Goal: Task Accomplishment & Management: Manage account settings

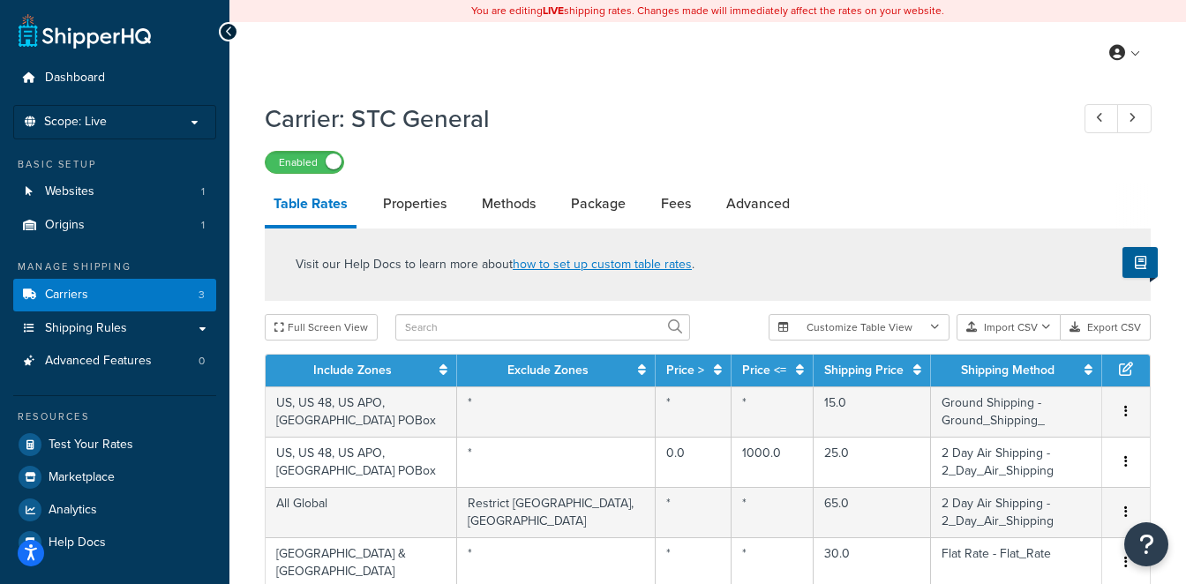
select select "25"
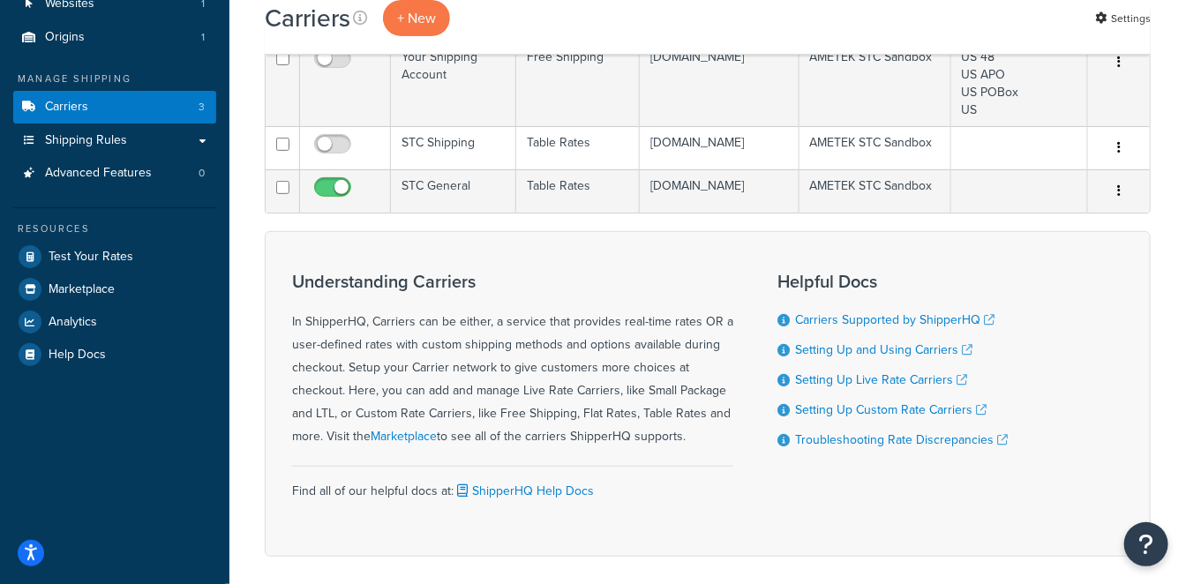
scroll to position [196, 0]
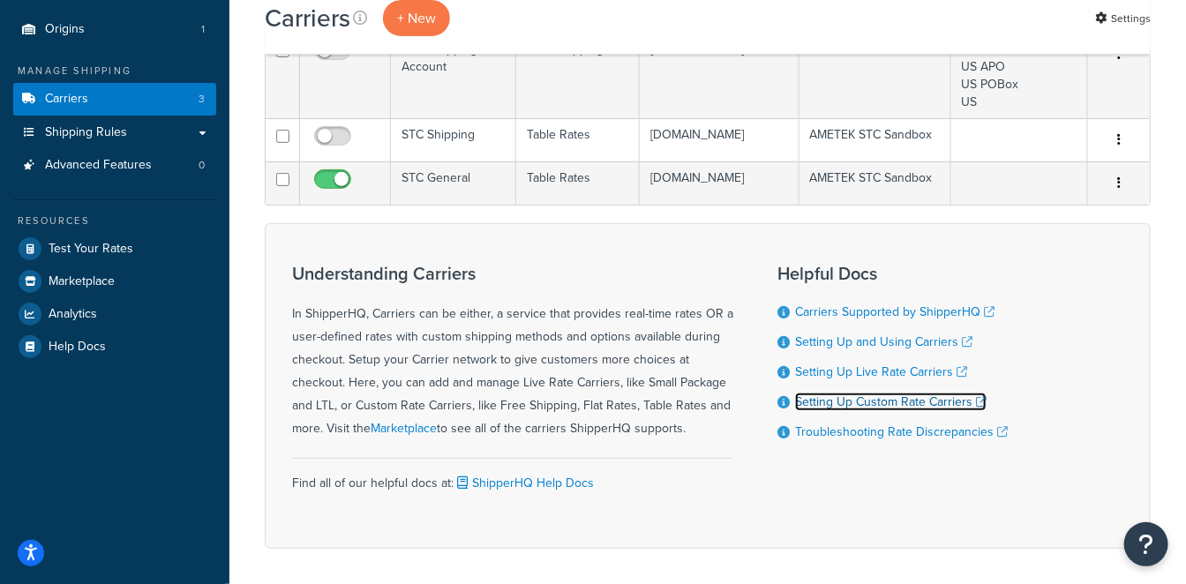
click at [914, 411] on link "Setting Up Custom Rate Carriers" at bounding box center [891, 402] width 192 height 19
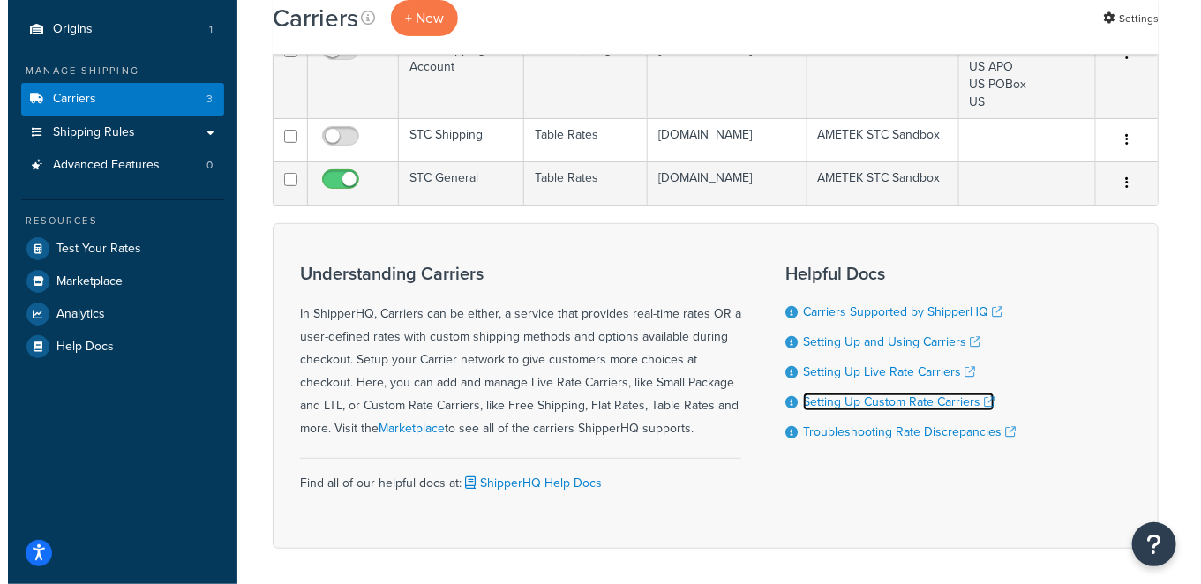
scroll to position [0, 0]
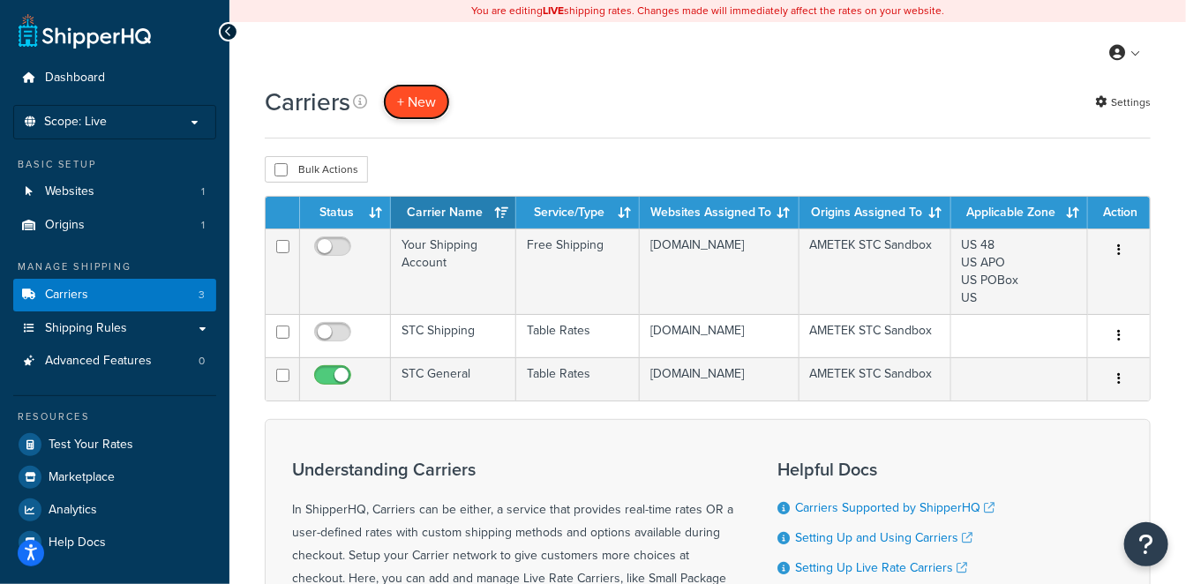
click at [432, 105] on button "+ New" at bounding box center [416, 102] width 67 height 36
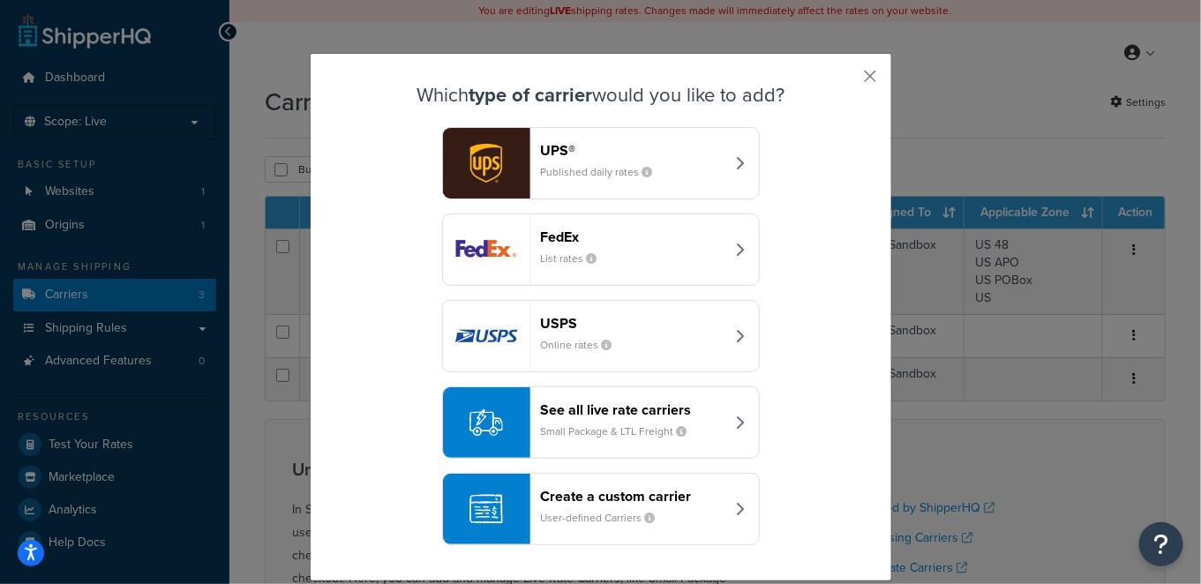
click at [639, 493] on header "Create a custom carrier" at bounding box center [633, 496] width 184 height 17
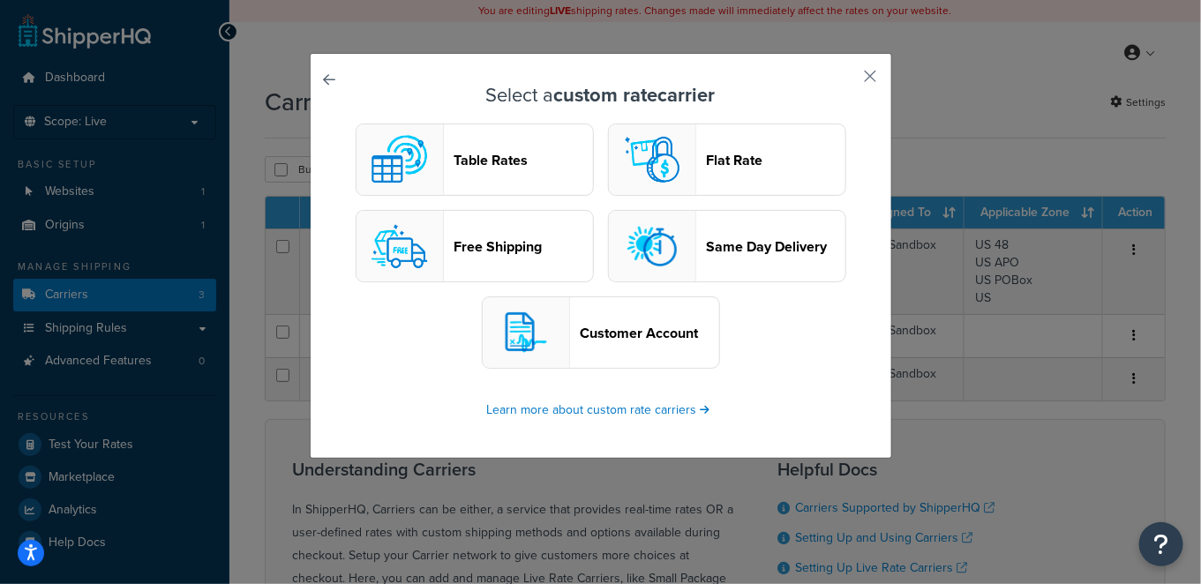
click at [635, 335] on header "Customer Account" at bounding box center [650, 333] width 139 height 17
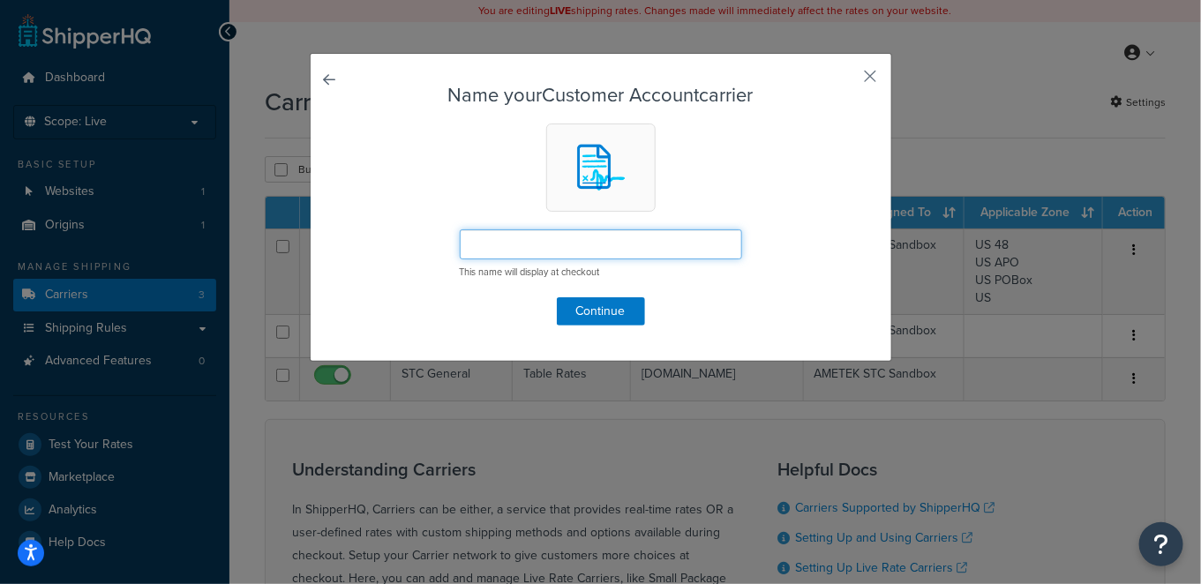
click at [601, 247] on input "text" at bounding box center [601, 245] width 282 height 30
type input "Distributor Carrier"
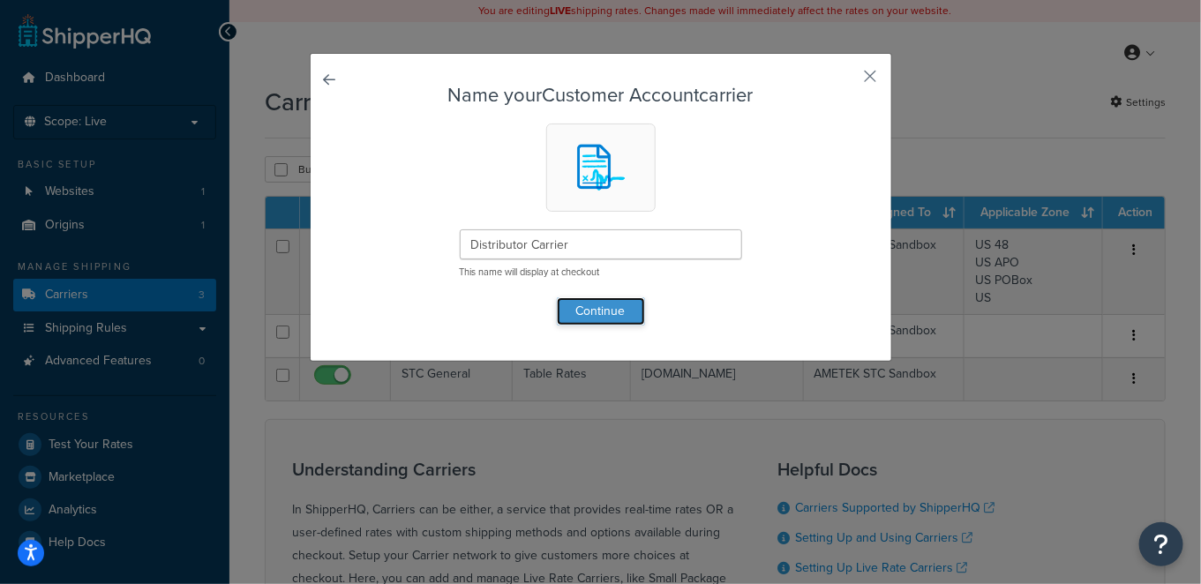
click at [598, 300] on button "Continue" at bounding box center [601, 311] width 88 height 28
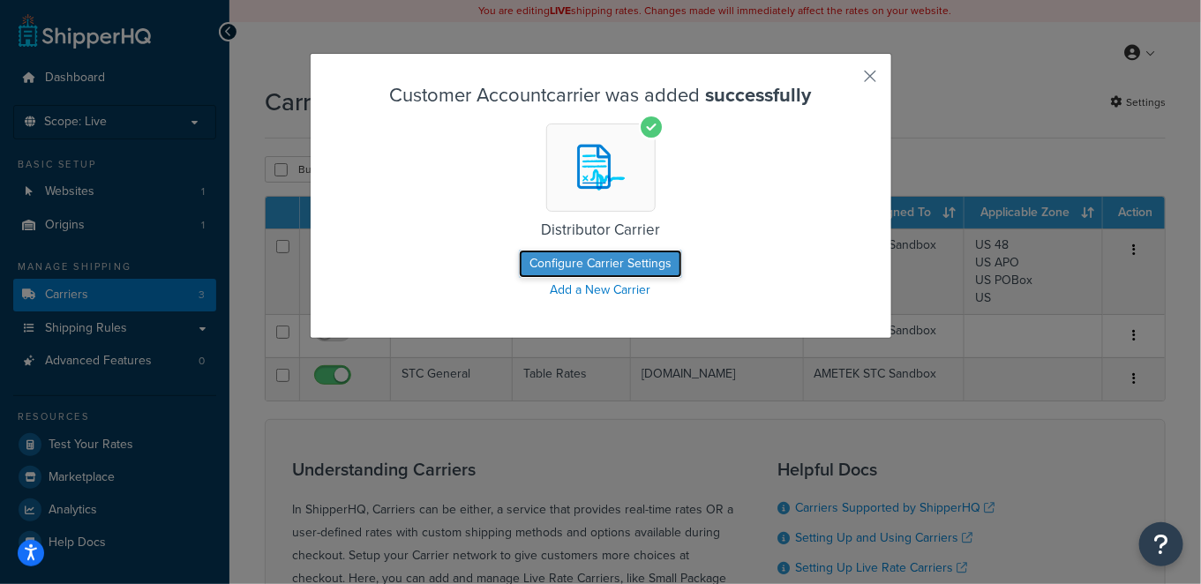
click at [614, 262] on button "Configure Carrier Settings" at bounding box center [600, 264] width 163 height 28
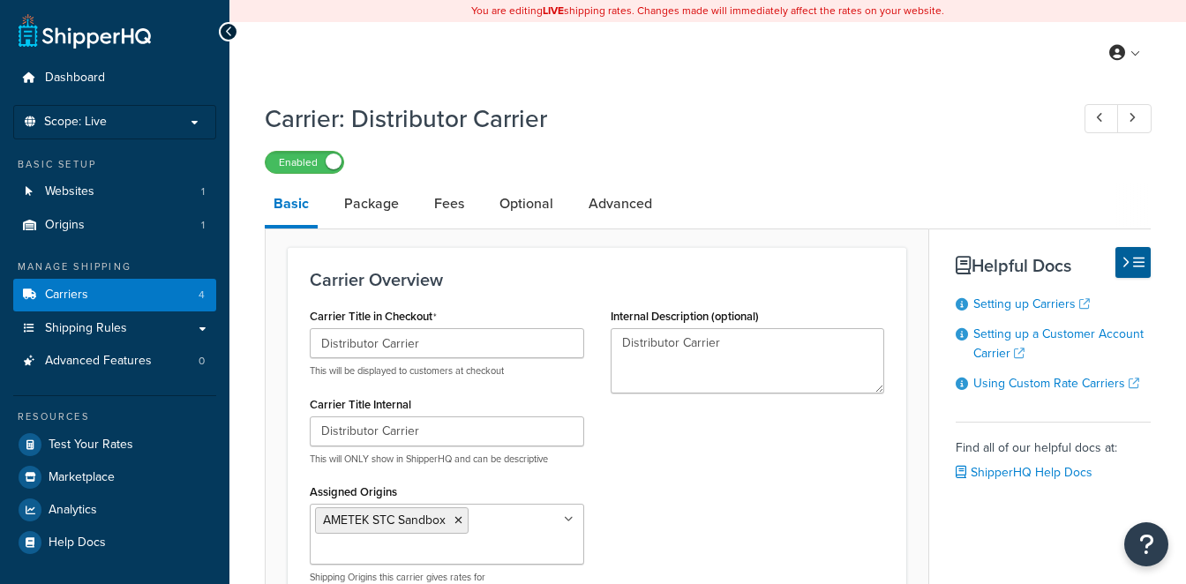
select select "customerAccount"
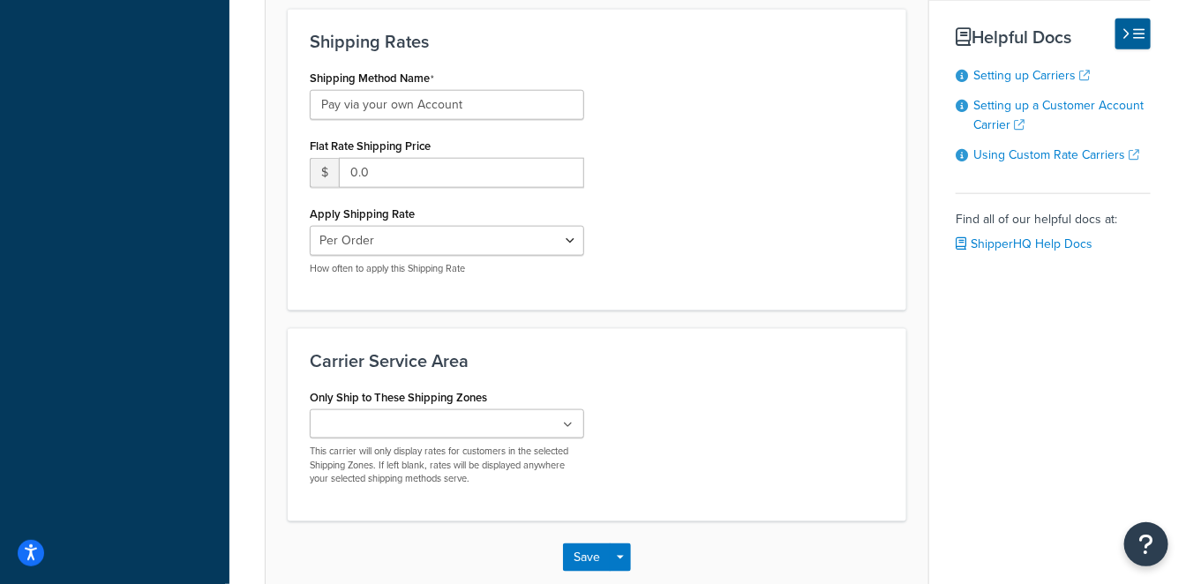
scroll to position [686, 0]
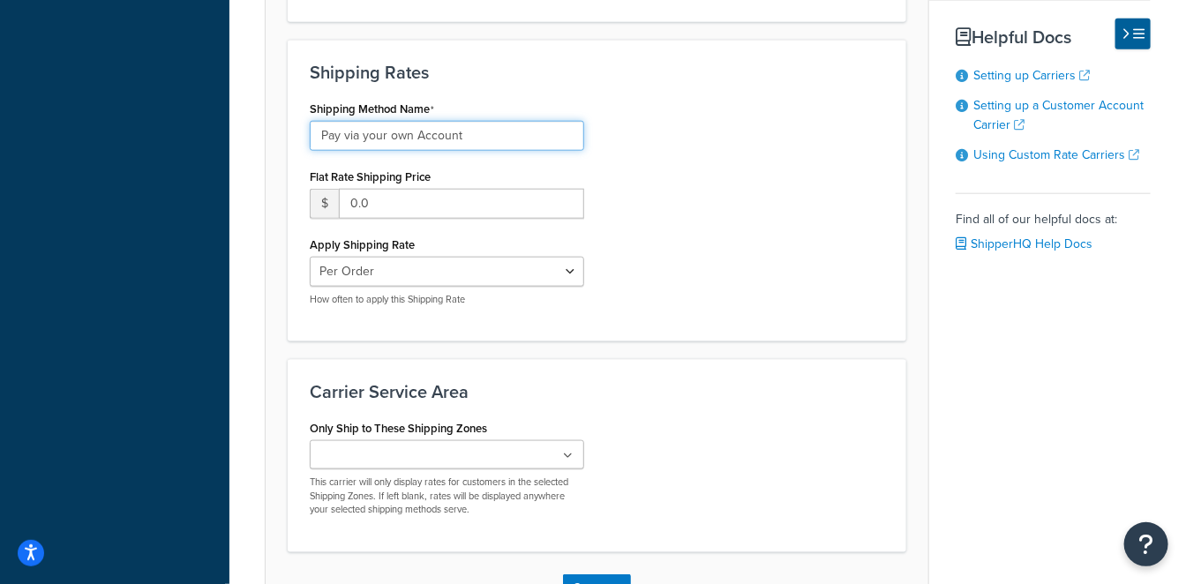
click at [495, 131] on input "Pay via your own Account" at bounding box center [447, 136] width 275 height 30
paste input "referred Carrier Name and Account Number"
type input "Enter Preferred Carrier Name and Account Number"
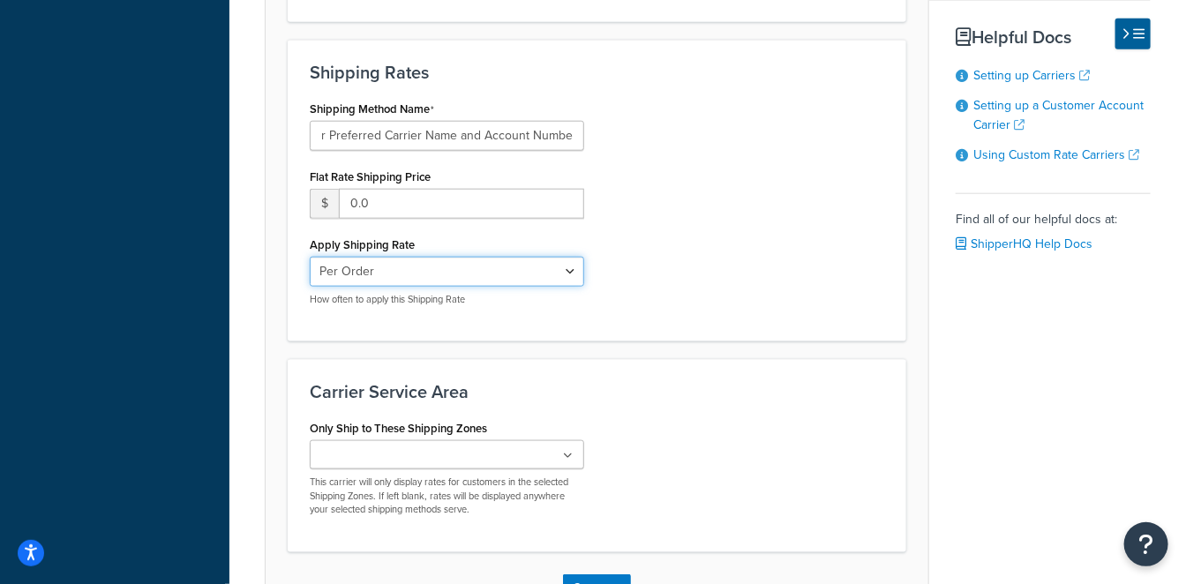
click at [531, 259] on select "Per Order Per Item Per Package" at bounding box center [447, 272] width 275 height 30
click at [696, 284] on div "Shipping Method Name Enter Preferred Carrier Name and Account Number Flat Rate …" at bounding box center [597, 207] width 601 height 223
click at [526, 454] on ul at bounding box center [447, 454] width 275 height 29
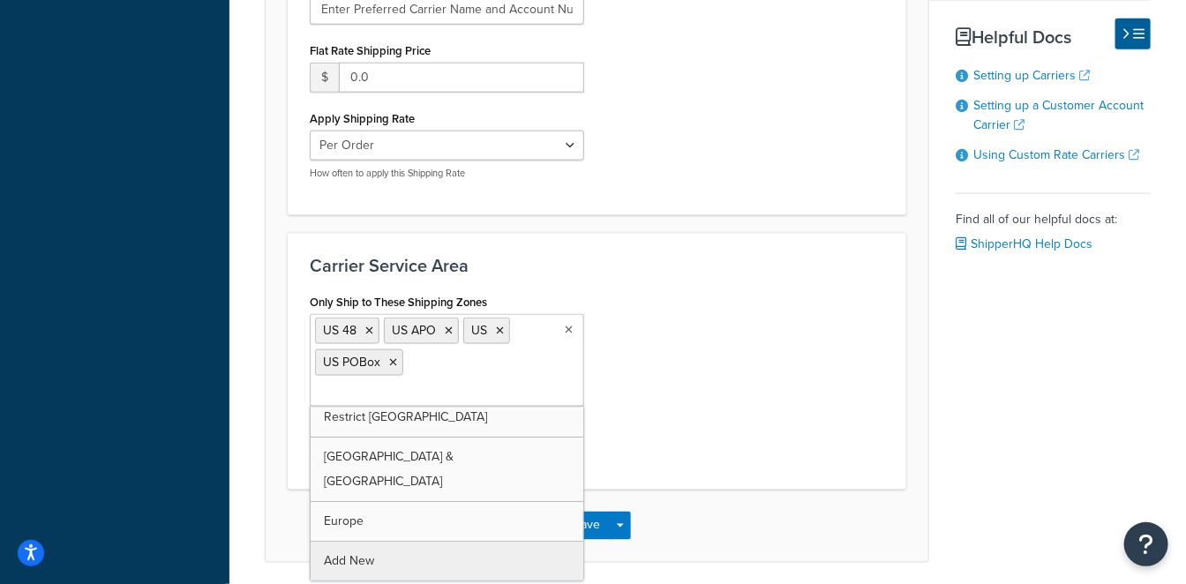
scroll to position [60, 0]
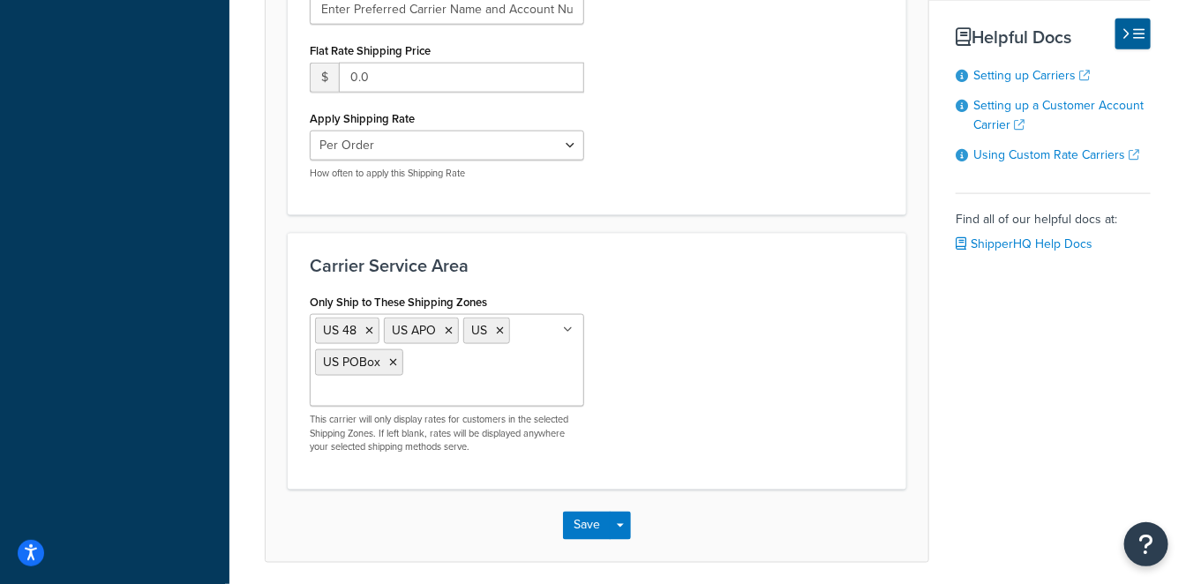
click at [659, 353] on div "Only Ship to These Shipping Zones US 48 US APO US US POBox All Global US Califr…" at bounding box center [597, 378] width 601 height 177
click at [581, 512] on button "Save" at bounding box center [587, 526] width 48 height 28
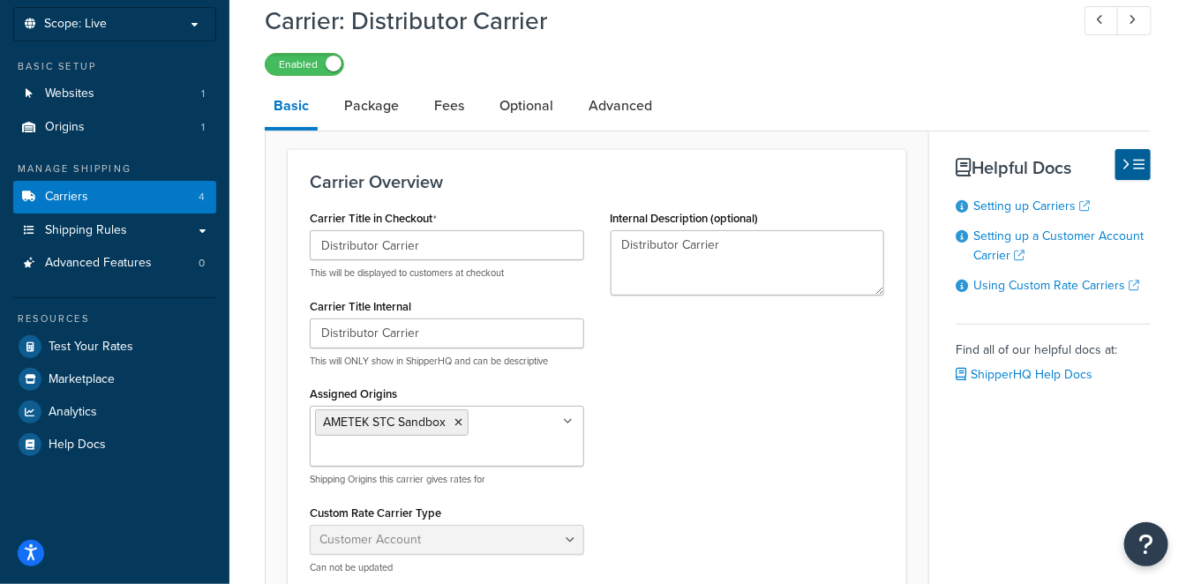
scroll to position [136, 0]
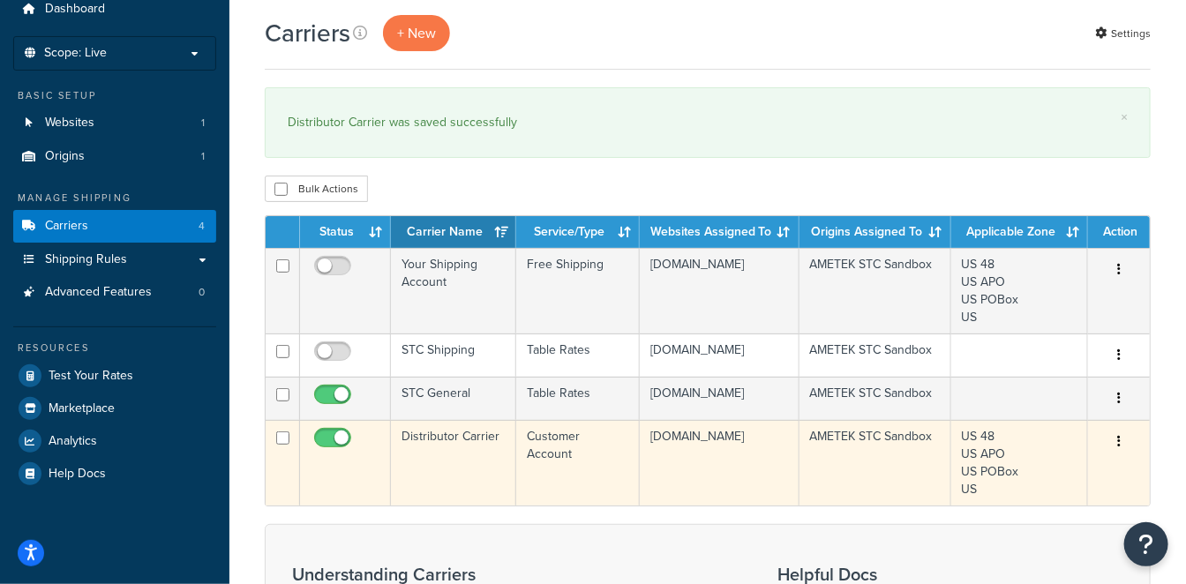
scroll to position [196, 0]
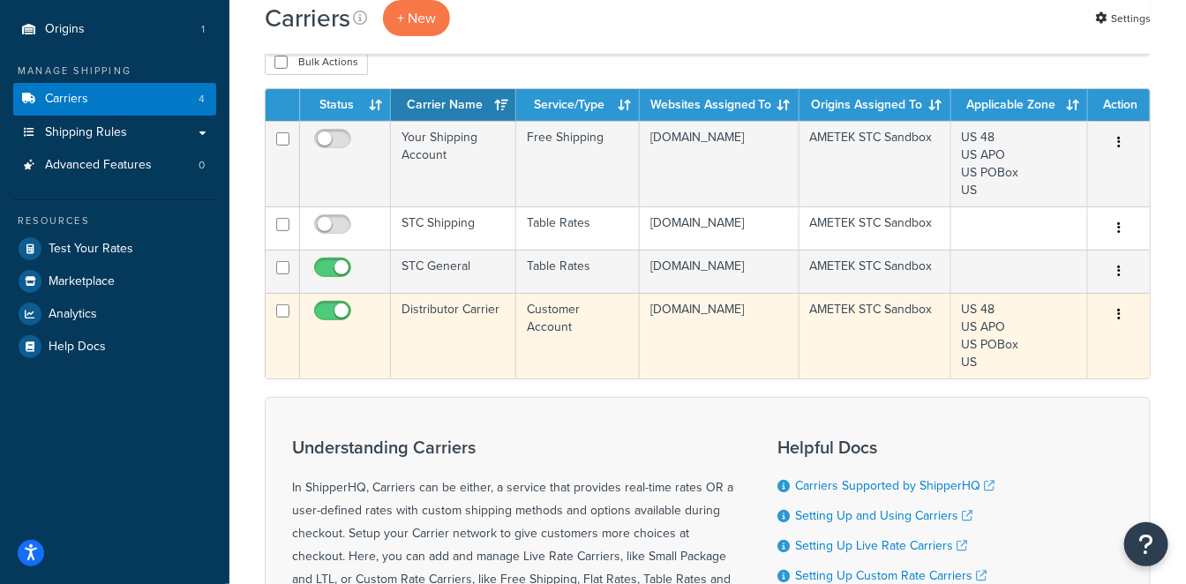
click at [313, 327] on input "checkbox" at bounding box center [335, 316] width 49 height 22
checkbox input "false"
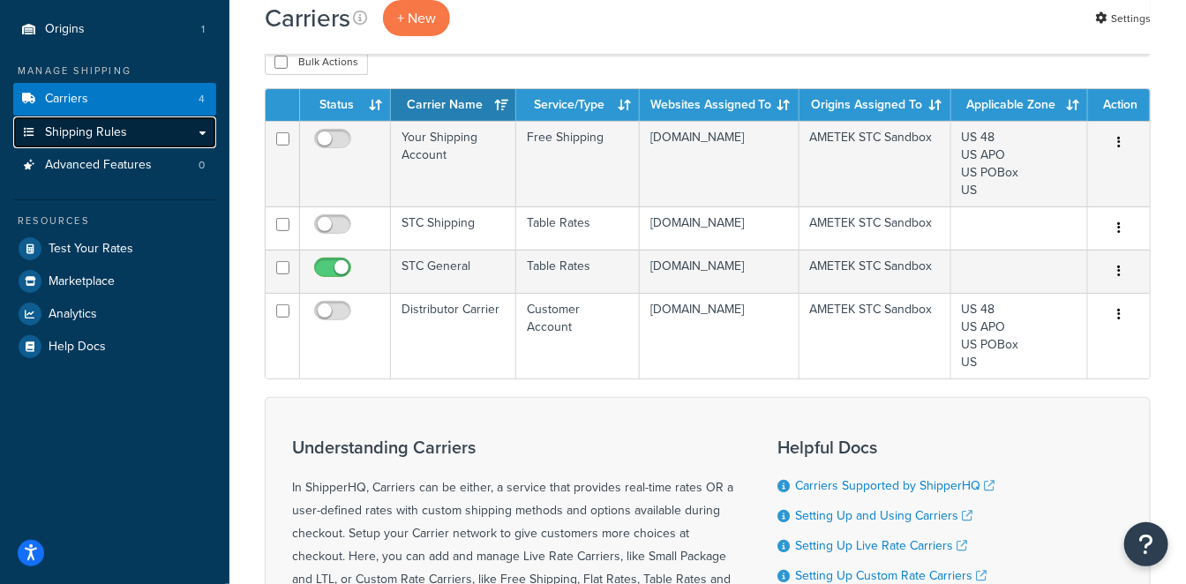
click at [68, 121] on link "Shipping Rules" at bounding box center [114, 133] width 203 height 33
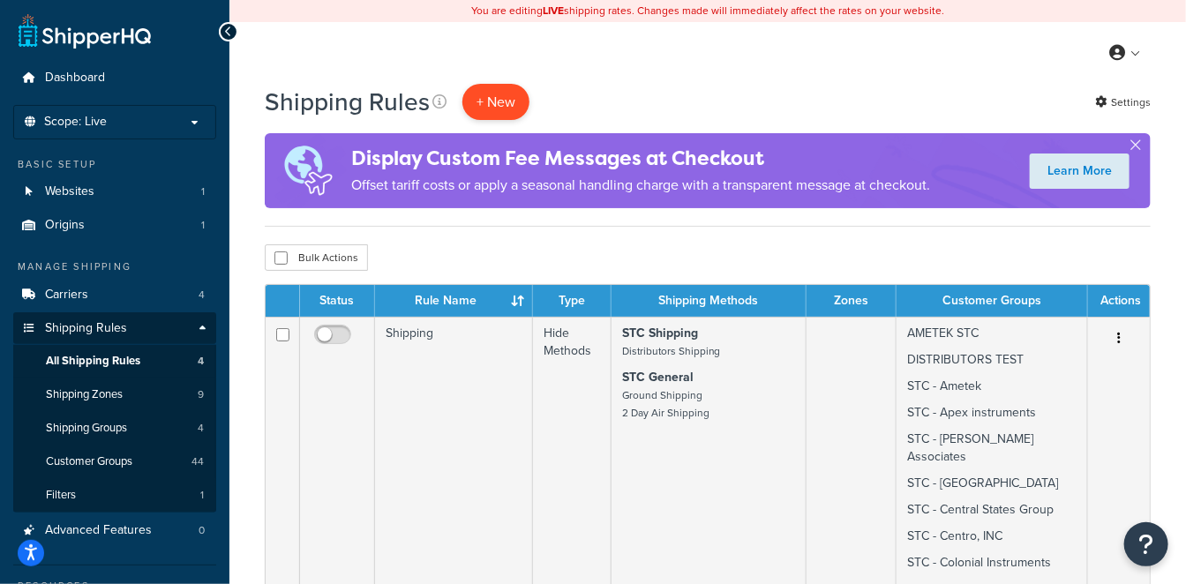
click at [512, 100] on p "+ New" at bounding box center [496, 102] width 67 height 36
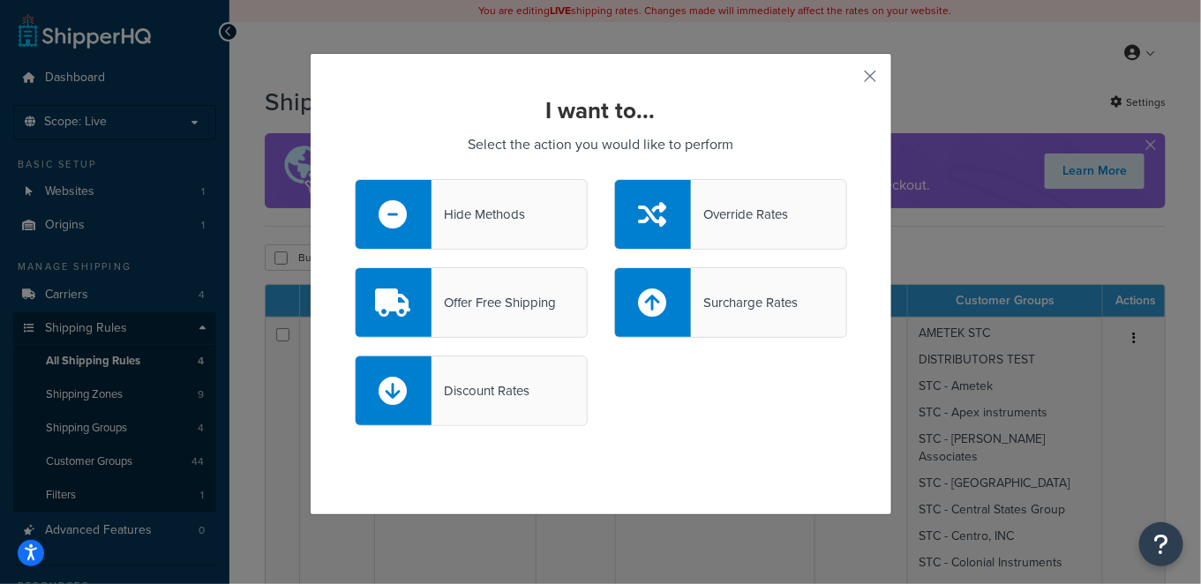
click at [518, 212] on div "Hide Methods" at bounding box center [471, 214] width 233 height 71
click at [0, 0] on input "Hide Methods" at bounding box center [0, 0] width 0 height 0
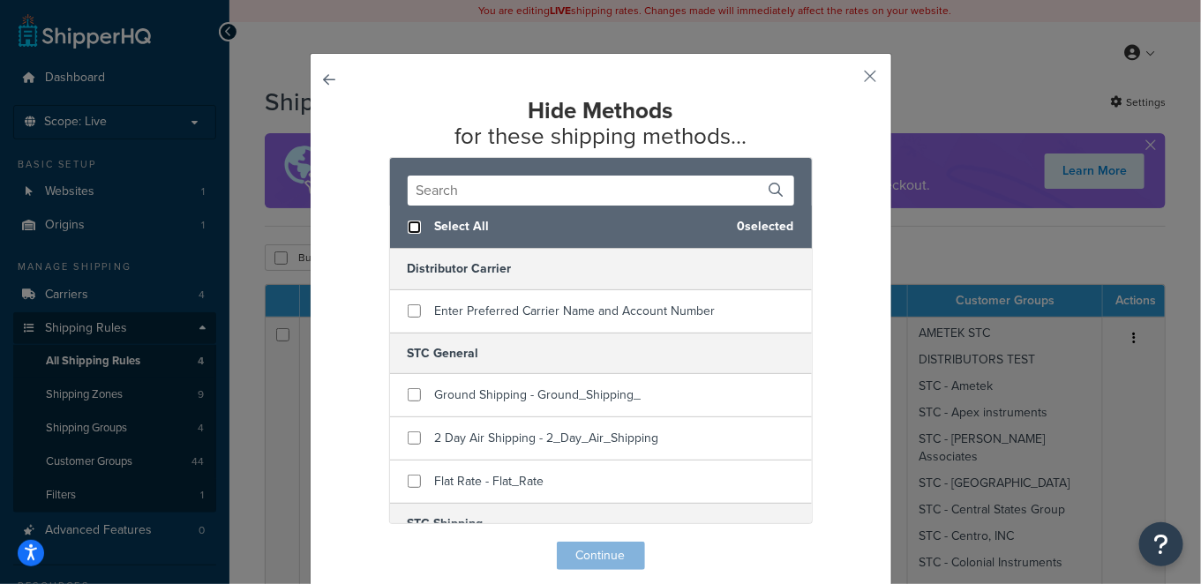
click at [409, 225] on input "checkbox" at bounding box center [414, 227] width 13 height 13
checkbox input "true"
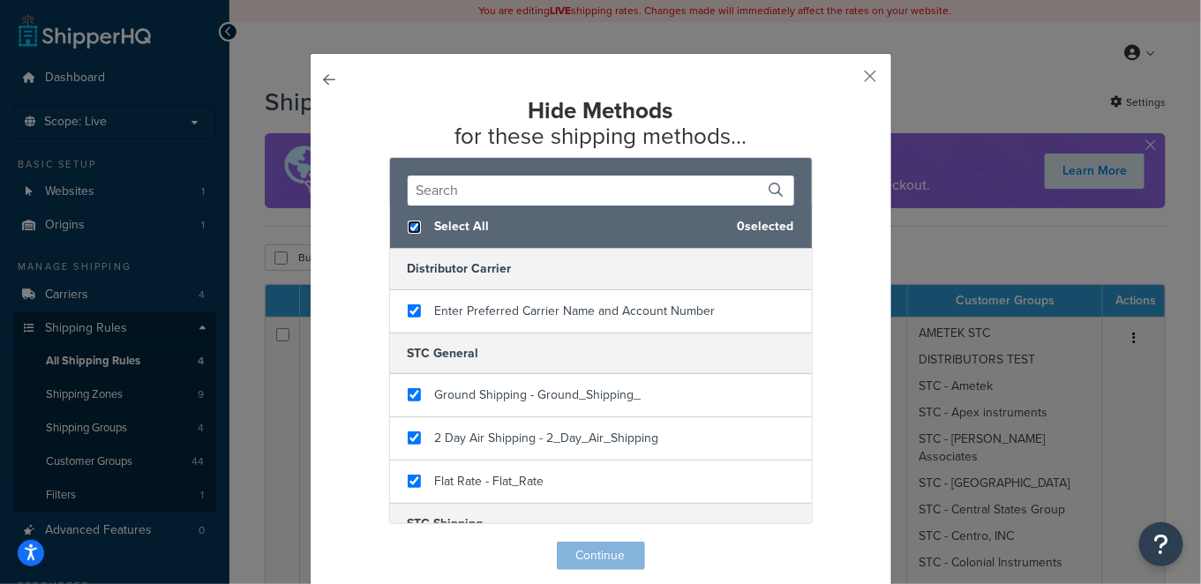
checkbox input "true"
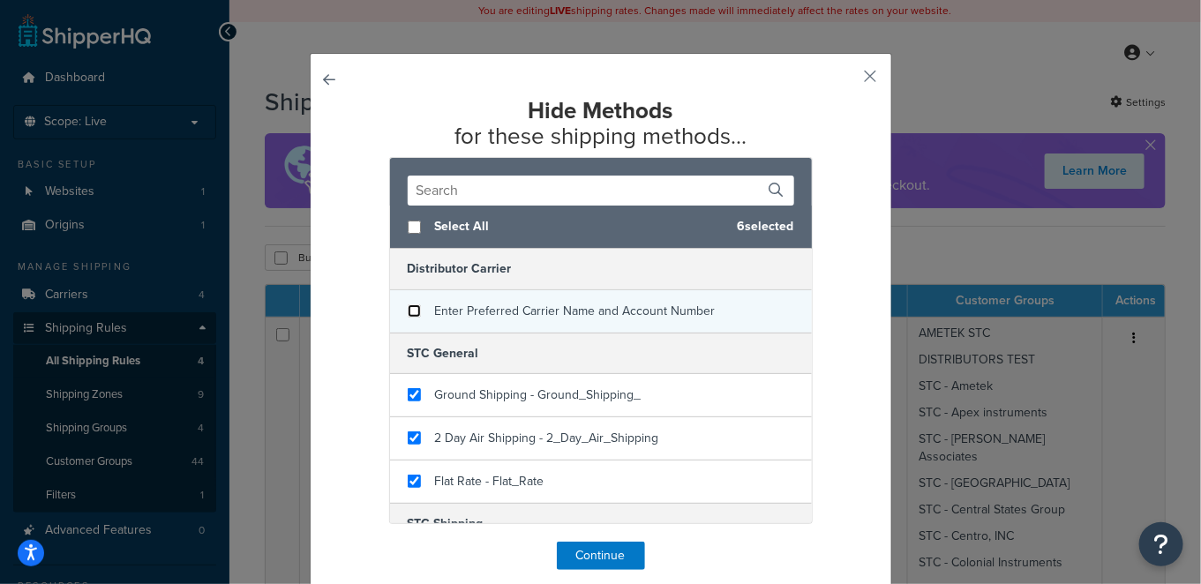
checkbox input "false"
click at [408, 310] on input "checkbox" at bounding box center [414, 311] width 13 height 13
checkbox input "false"
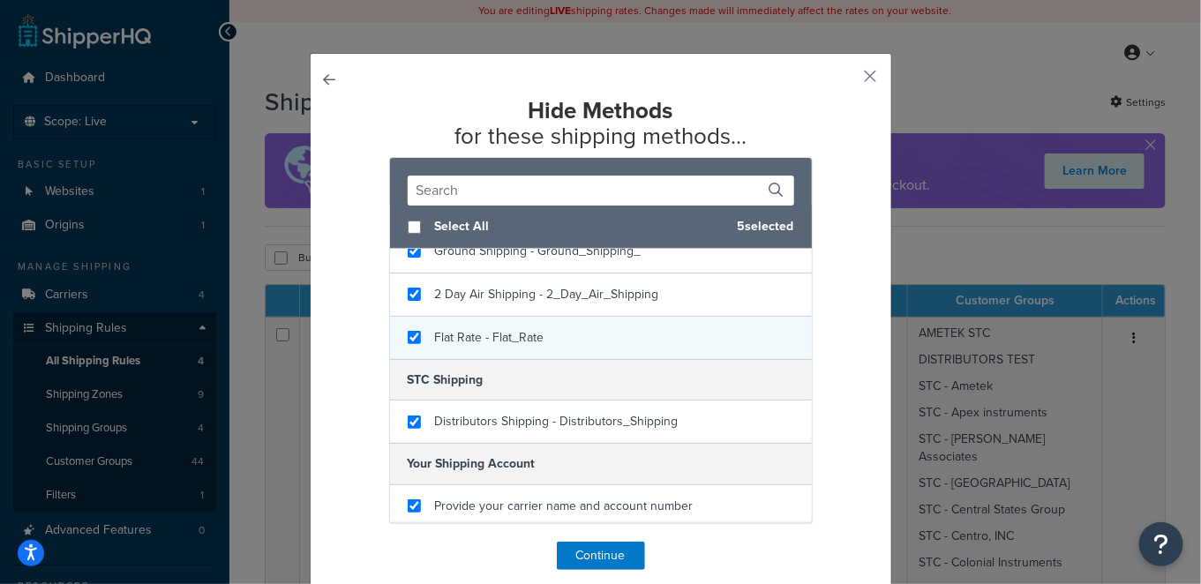
scroll to position [145, 0]
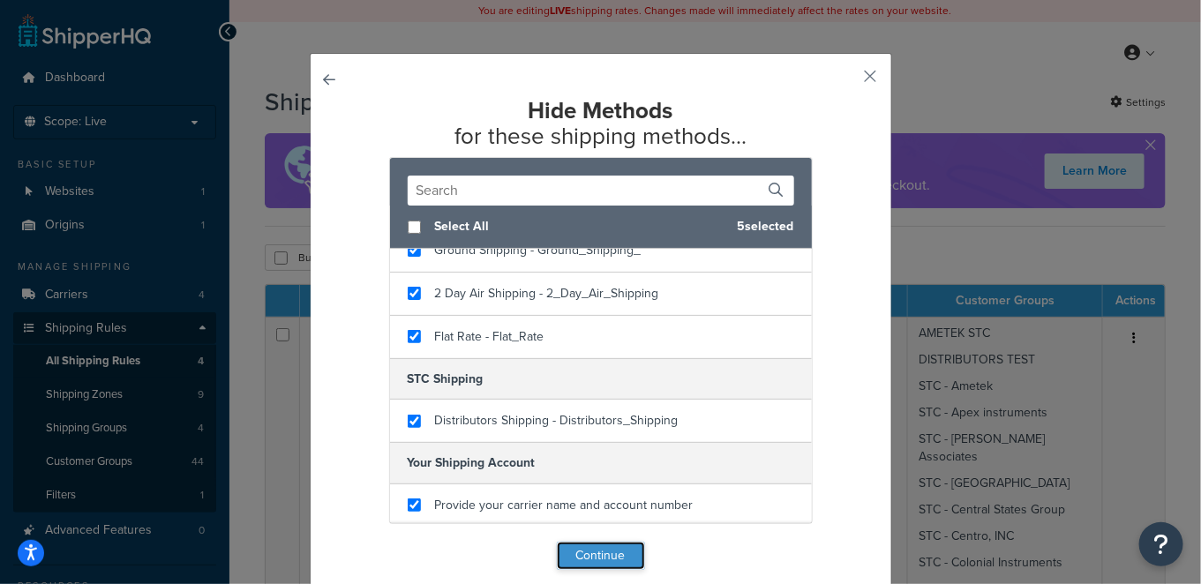
click at [593, 552] on button "Continue" at bounding box center [601, 556] width 88 height 28
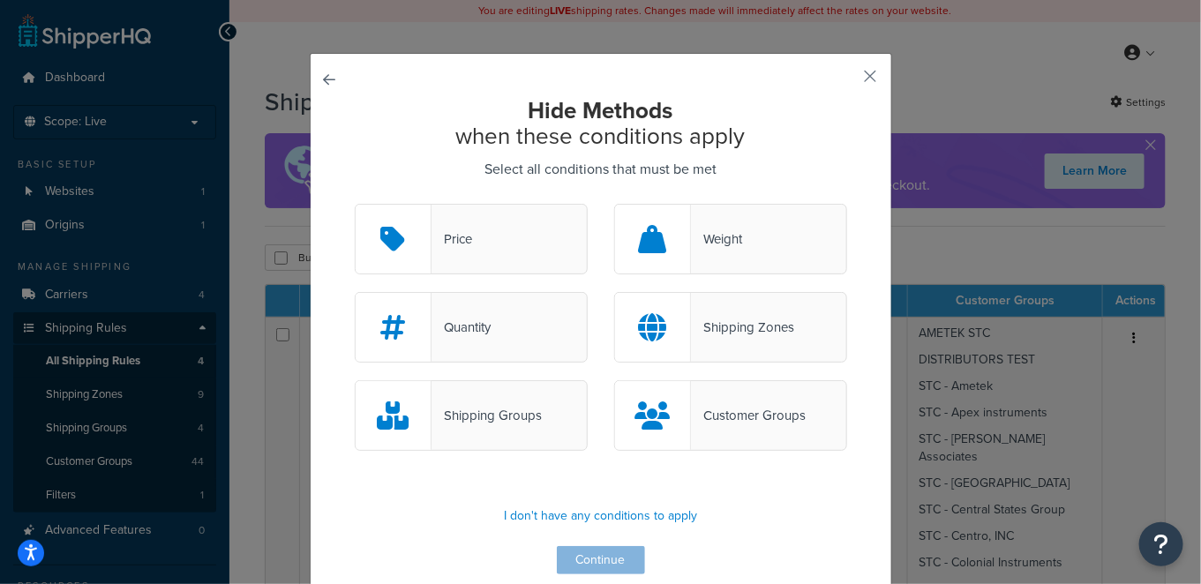
click at [753, 411] on div "Customer Groups" at bounding box center [748, 415] width 115 height 25
click at [0, 0] on input "Customer Groups" at bounding box center [0, 0] width 0 height 0
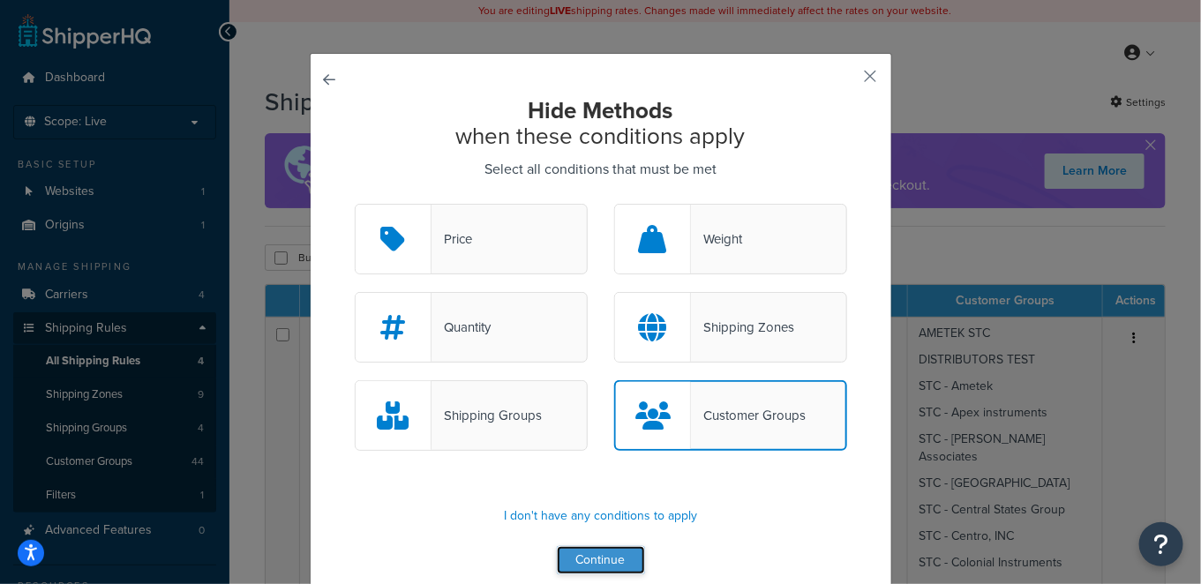
click at [619, 561] on button "Continue" at bounding box center [601, 560] width 88 height 28
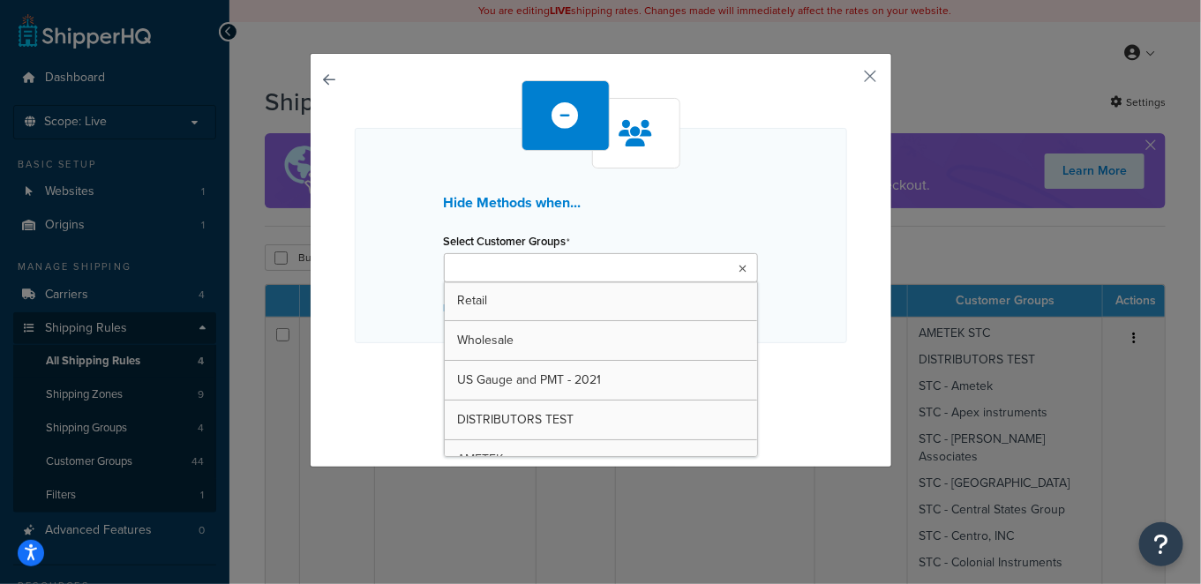
click at [613, 272] on ul at bounding box center [601, 267] width 314 height 29
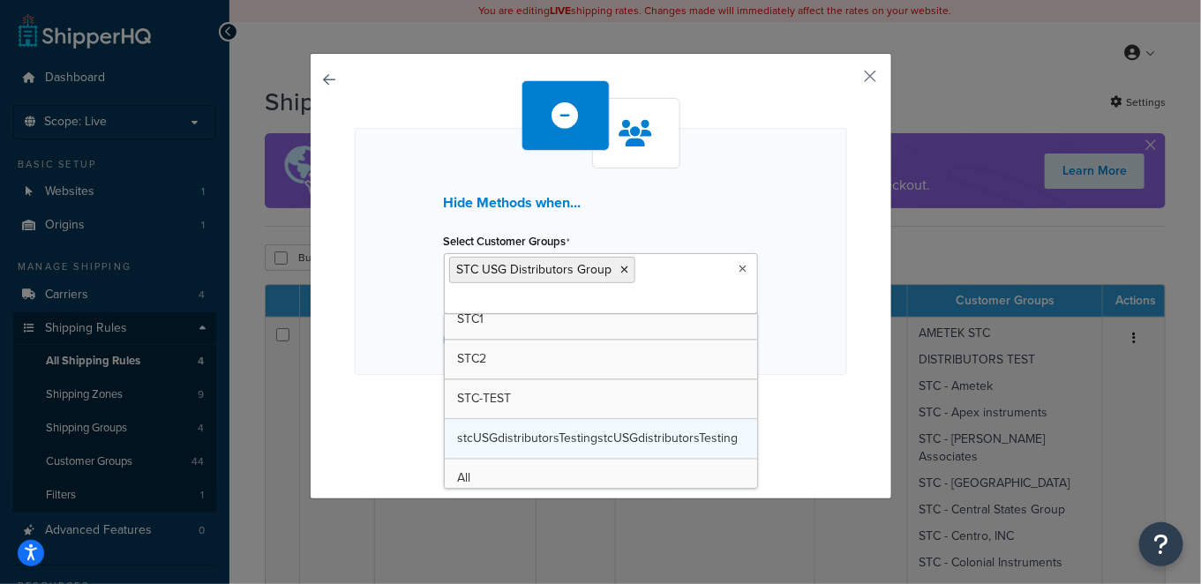
scroll to position [1482, 0]
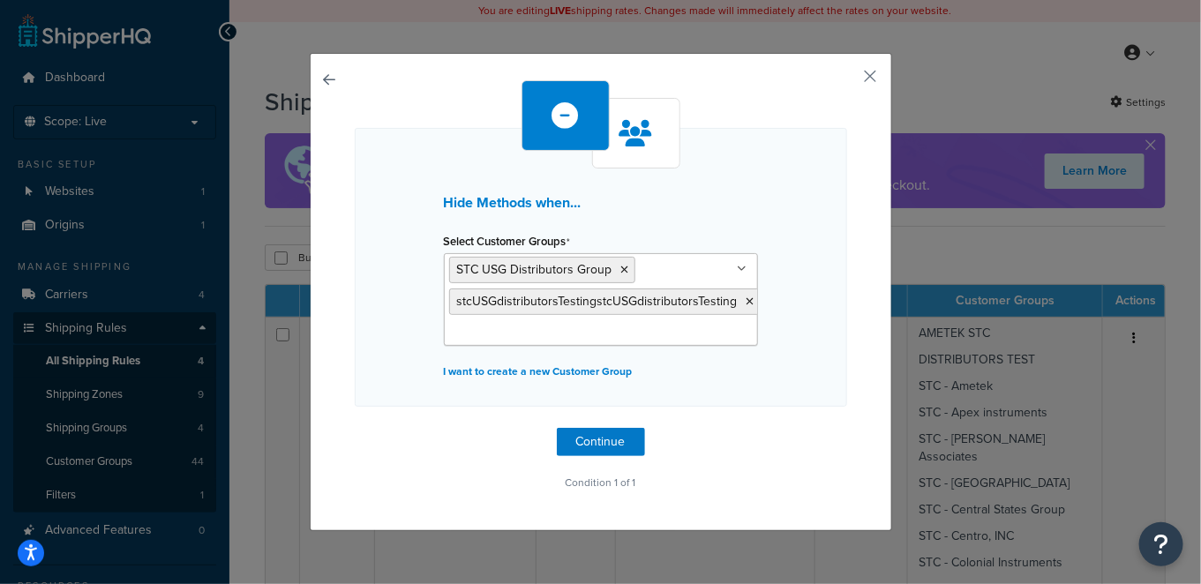
click at [795, 345] on div "Hide Methods when... Select Customer Groups STC USG Distributors Group stcUSGdi…" at bounding box center [601, 267] width 493 height 279
click at [607, 439] on button "Continue" at bounding box center [601, 442] width 88 height 28
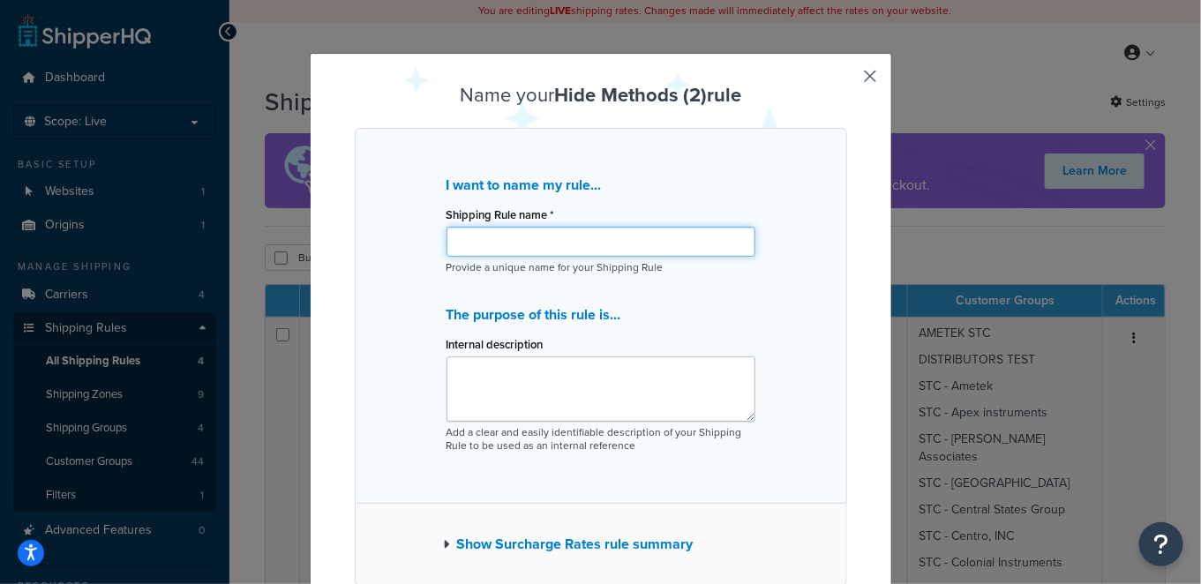
click at [586, 251] on input "Shipping Rule name *" at bounding box center [601, 242] width 309 height 30
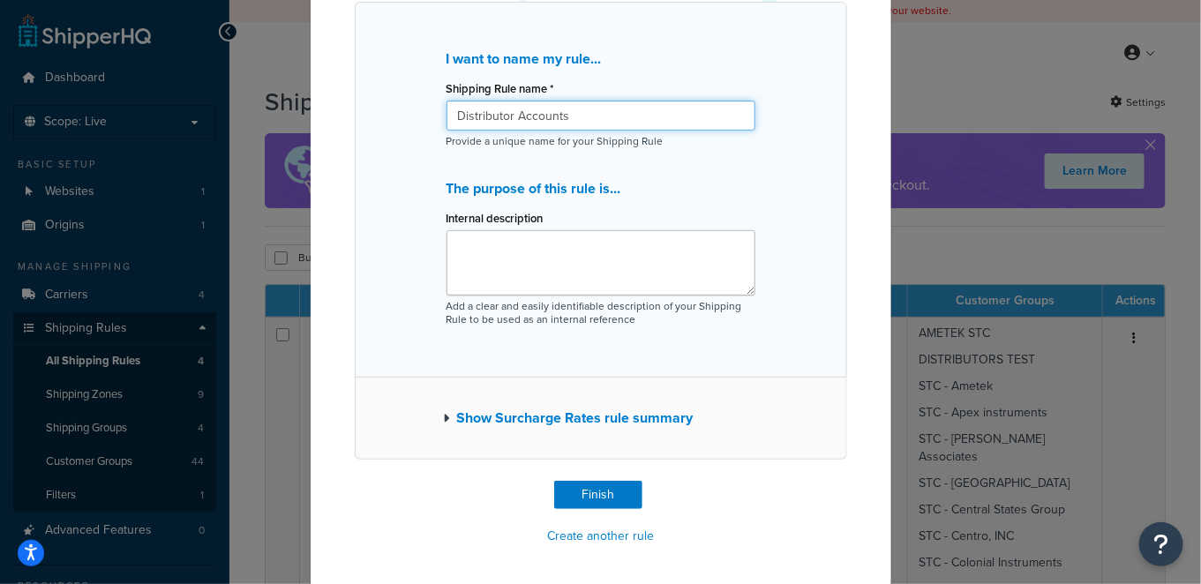
type input "Distributor Accounts"
click at [517, 412] on button "Show Surcharge Rates rule summary" at bounding box center [569, 418] width 250 height 25
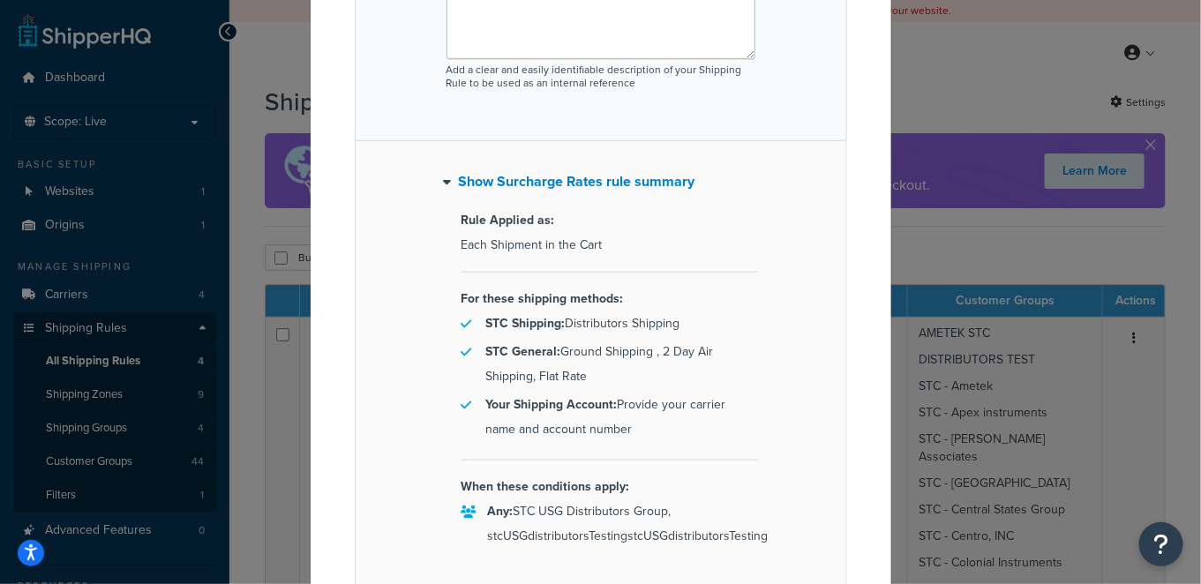
scroll to position [499, 0]
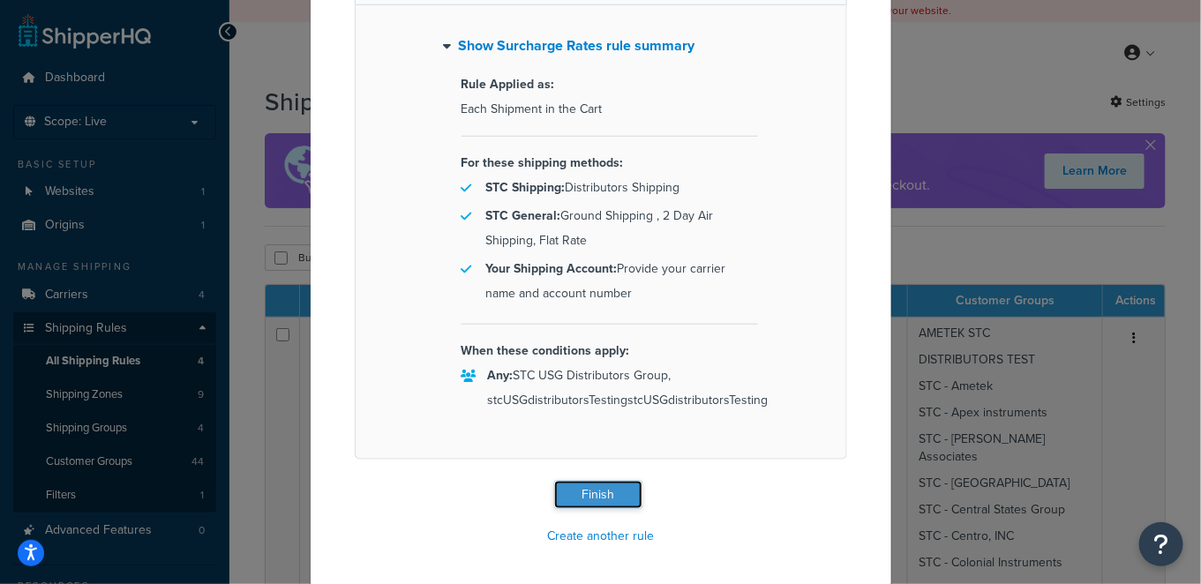
click at [558, 483] on button "Finish" at bounding box center [598, 495] width 88 height 28
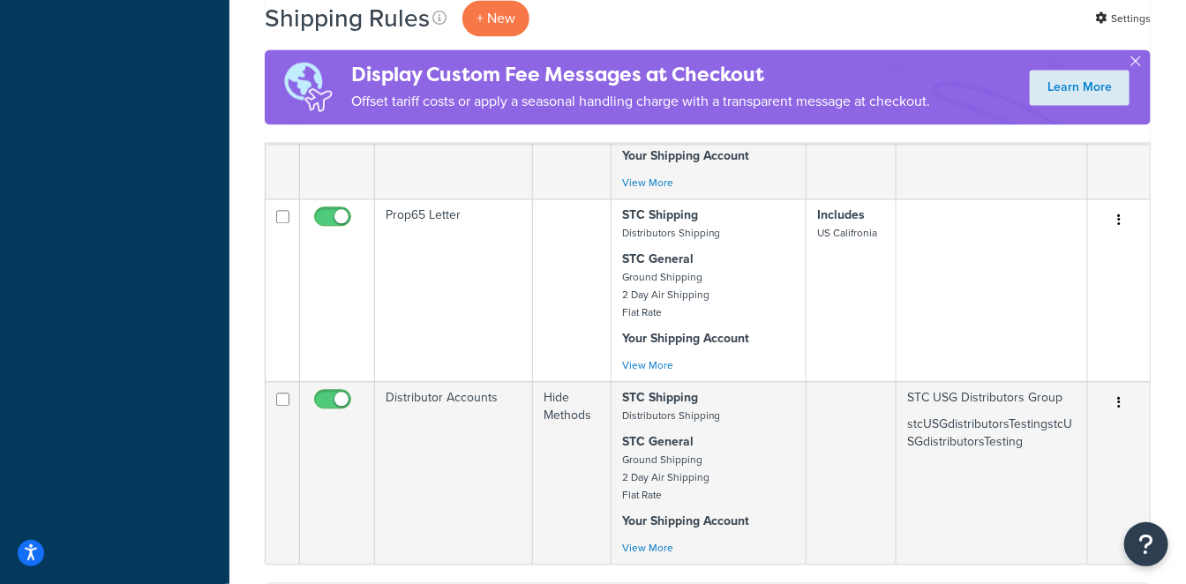
scroll to position [1407, 0]
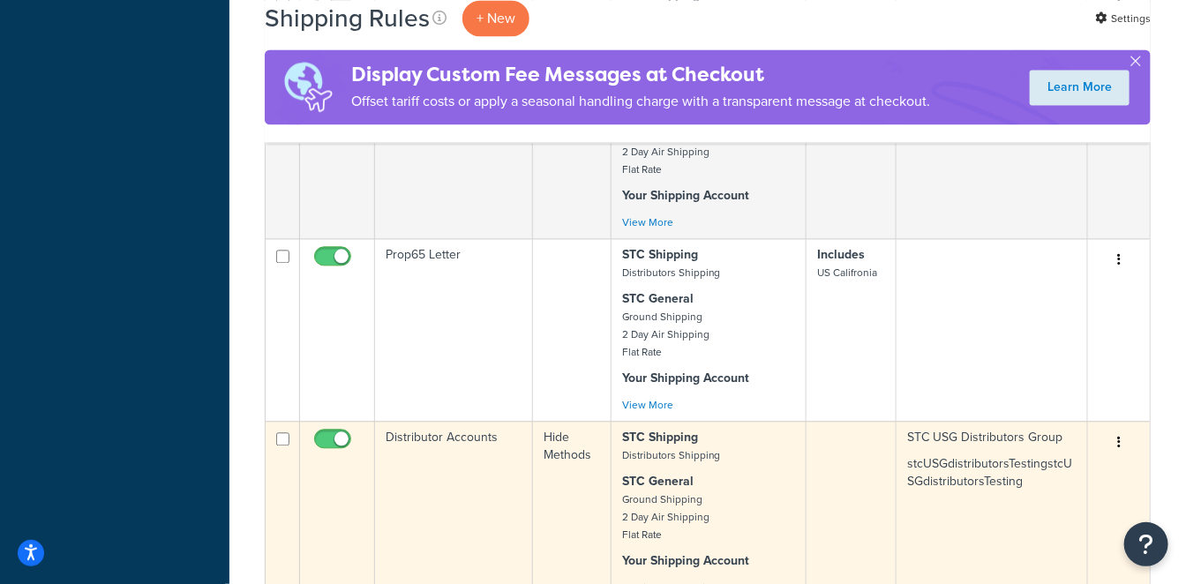
scroll to position [1505, 0]
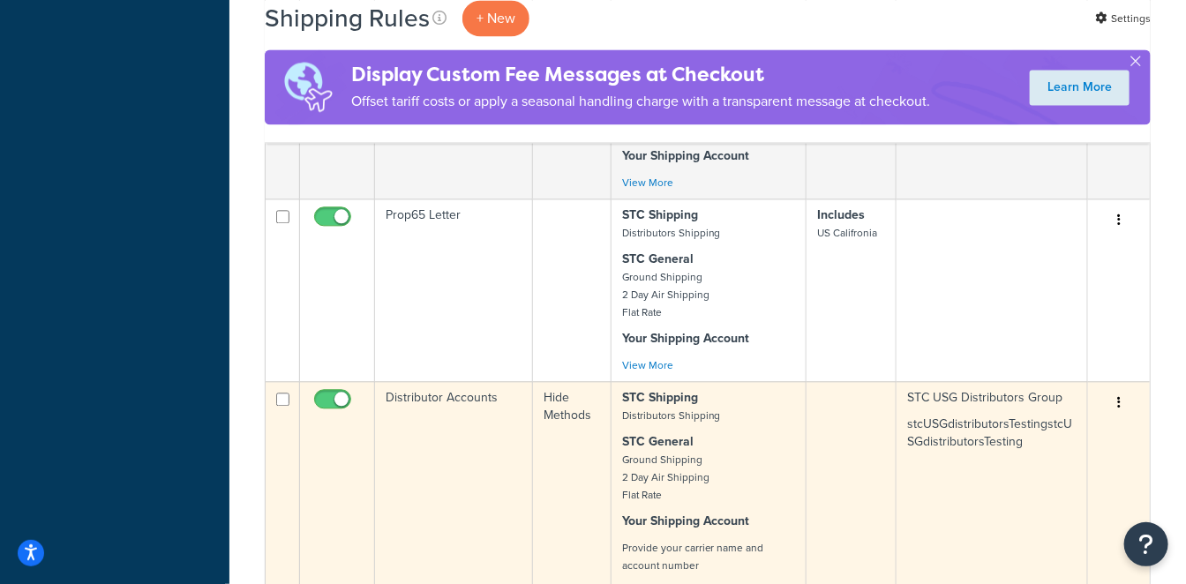
click at [697, 452] on small "Ground Shipping 2 Day Air Shipping Flat Rate" at bounding box center [665, 477] width 87 height 51
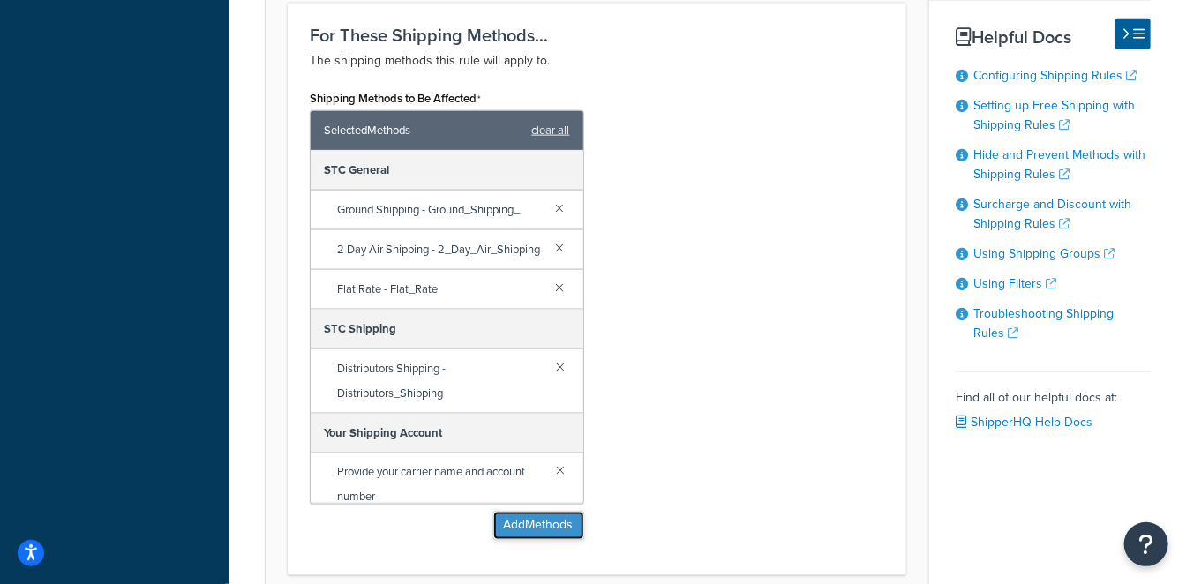
click at [547, 534] on button "Add Methods" at bounding box center [538, 526] width 91 height 28
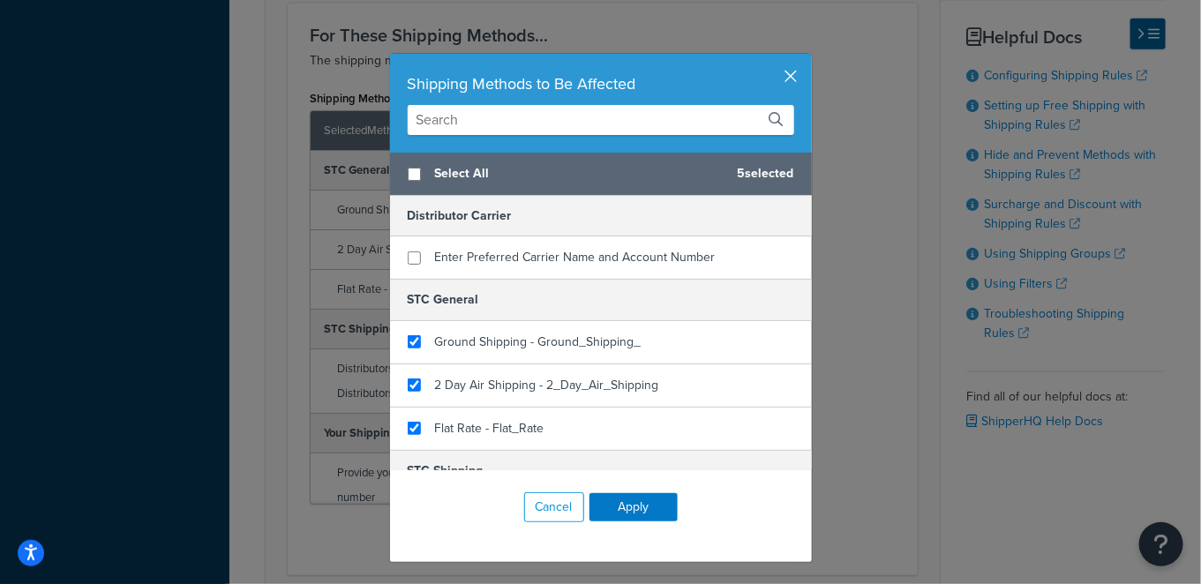
click at [808, 58] on button "button" at bounding box center [810, 56] width 4 height 4
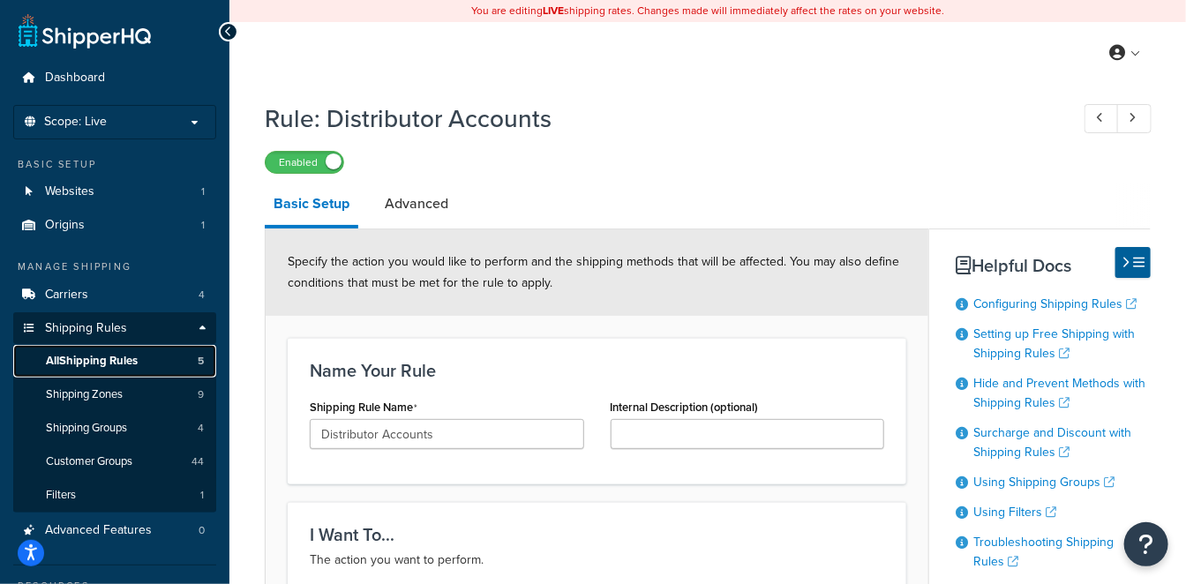
click at [97, 355] on span "All Shipping Rules" at bounding box center [92, 361] width 92 height 15
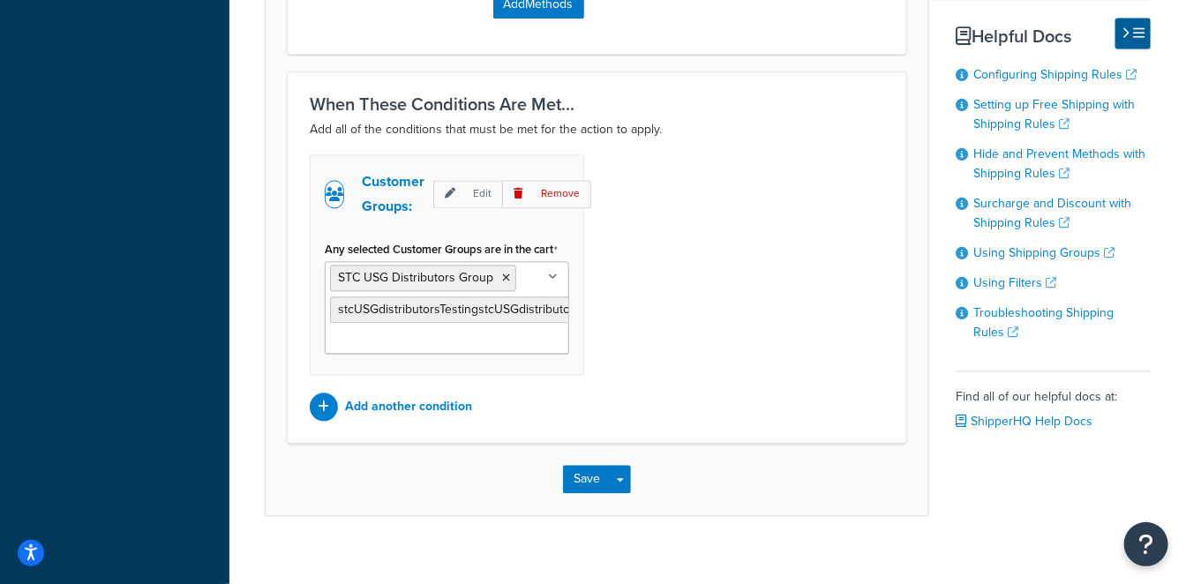
scroll to position [1420, 0]
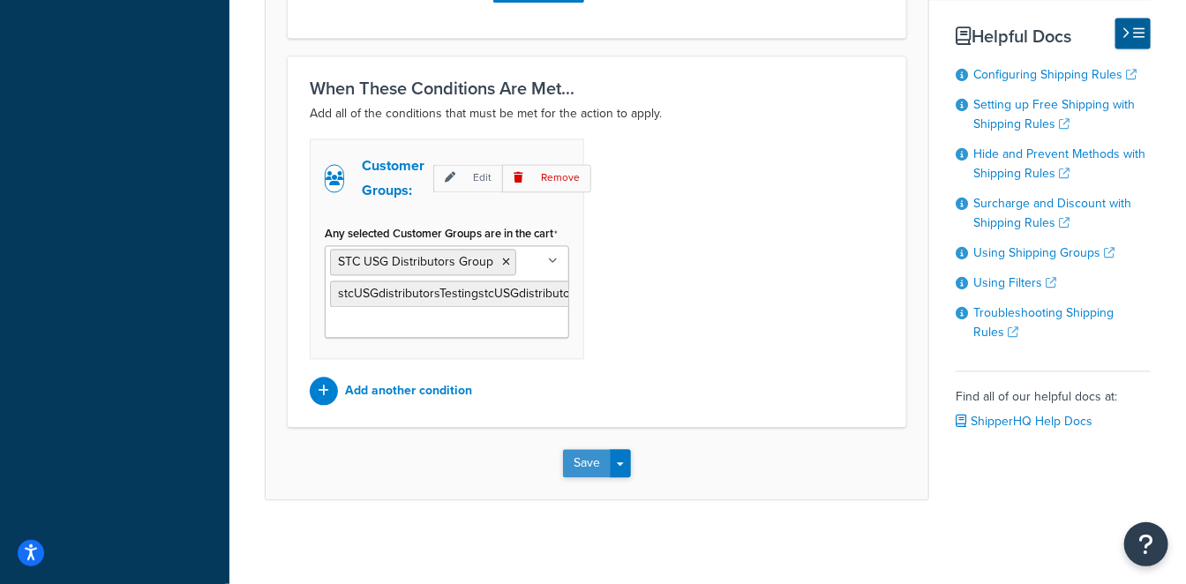
click at [581, 462] on button "Save" at bounding box center [587, 463] width 48 height 28
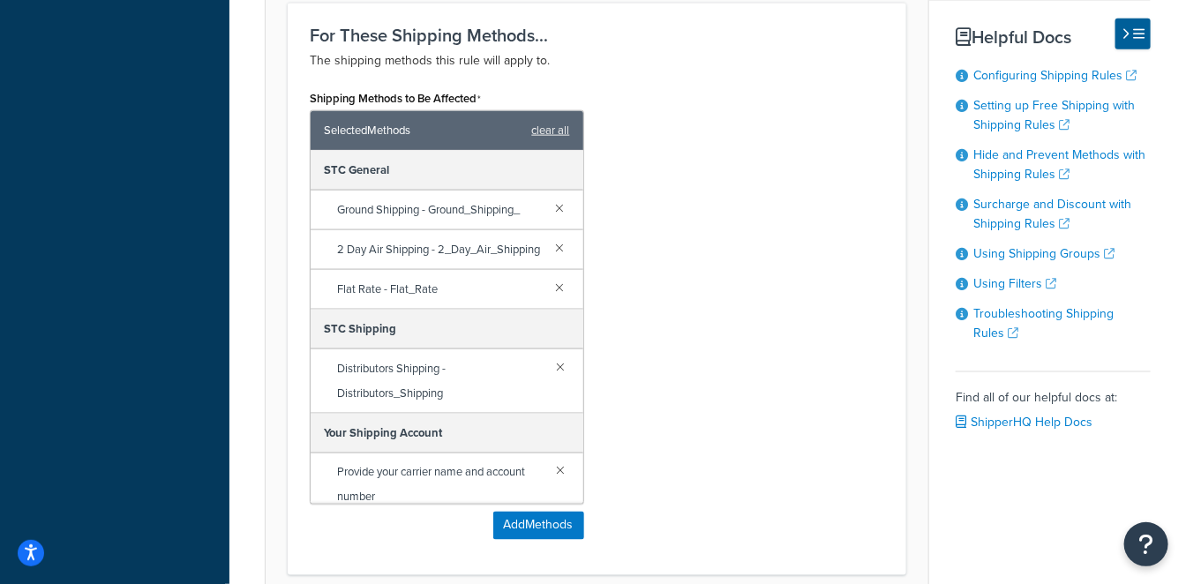
scroll to position [1070, 0]
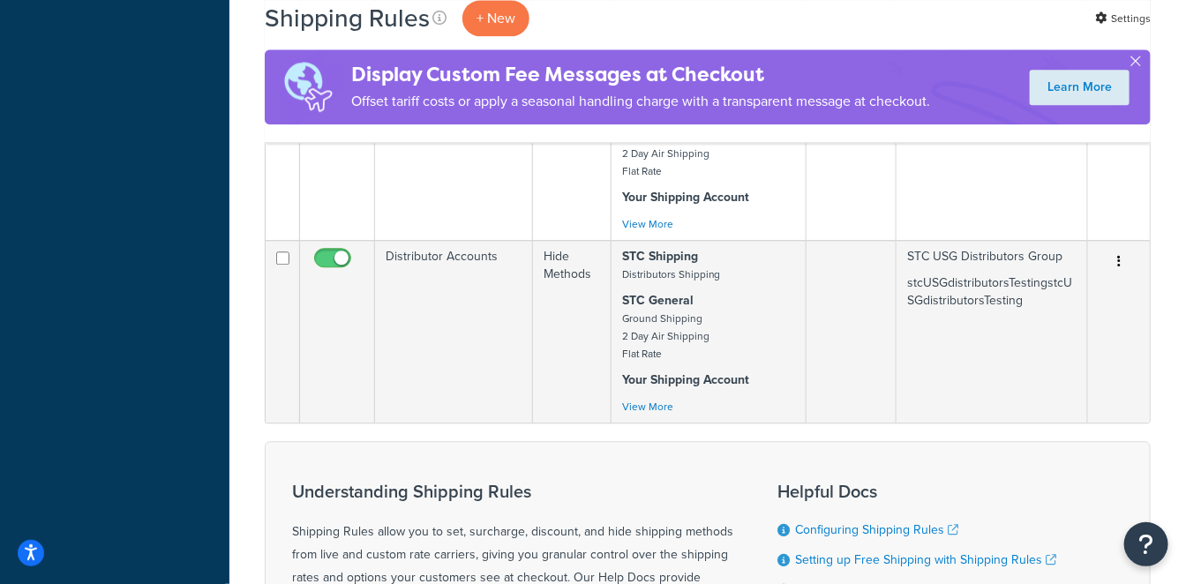
scroll to position [1569, 0]
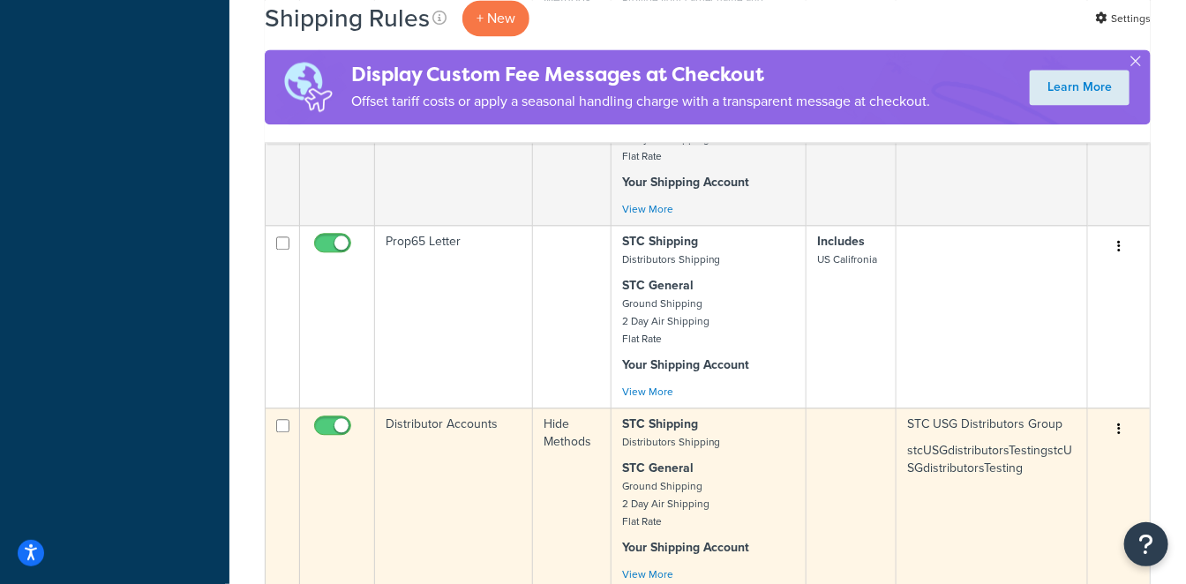
click at [333, 419] on input "checkbox" at bounding box center [335, 430] width 49 height 22
checkbox input "false"
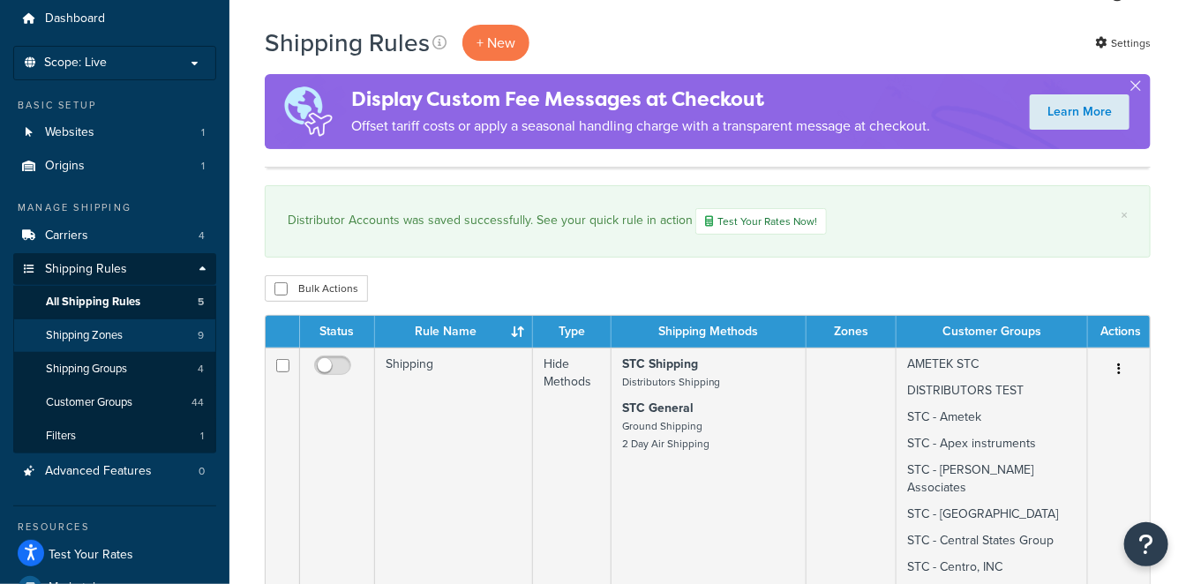
scroll to position [0, 0]
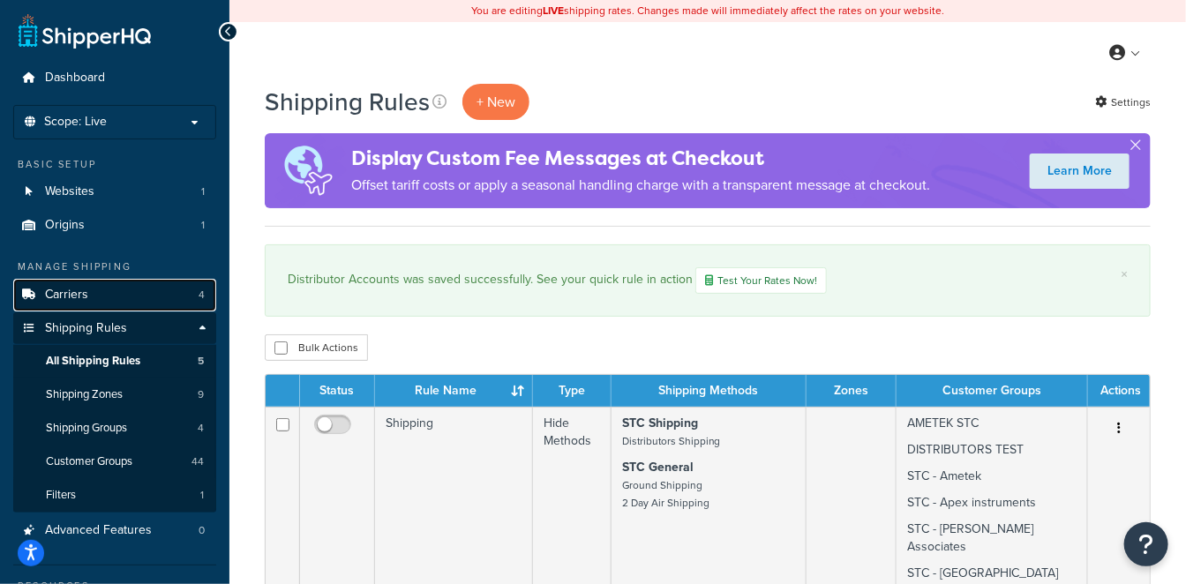
click at [130, 305] on link "Carriers 4" at bounding box center [114, 295] width 203 height 33
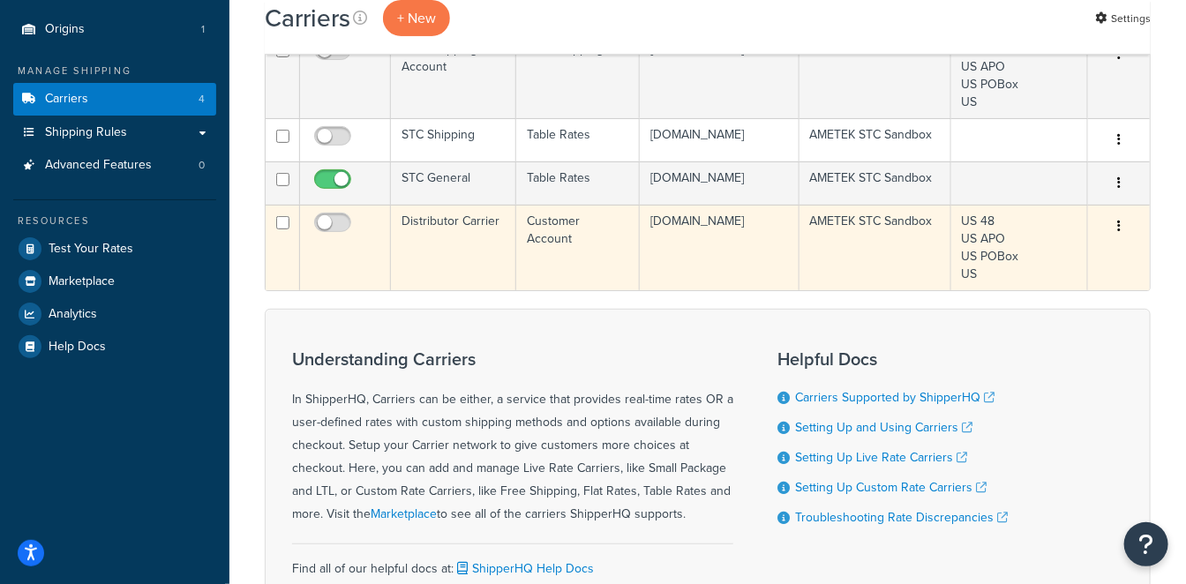
click at [508, 279] on td "Distributor Carrier" at bounding box center [453, 248] width 125 height 86
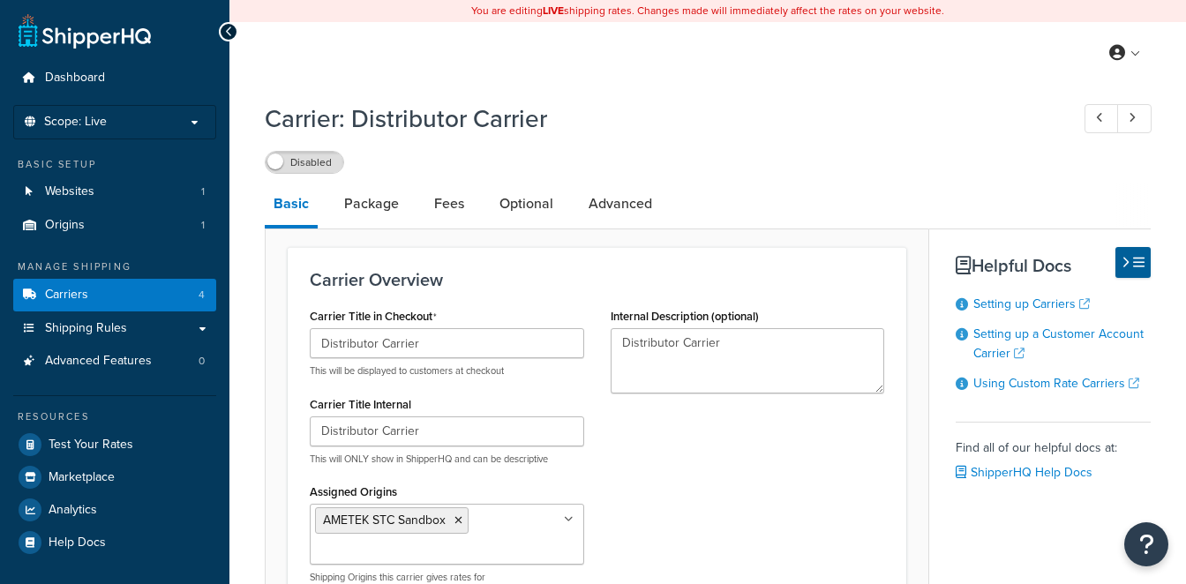
select select "customerAccount"
click at [621, 207] on link "Advanced" at bounding box center [620, 204] width 81 height 42
select select "false"
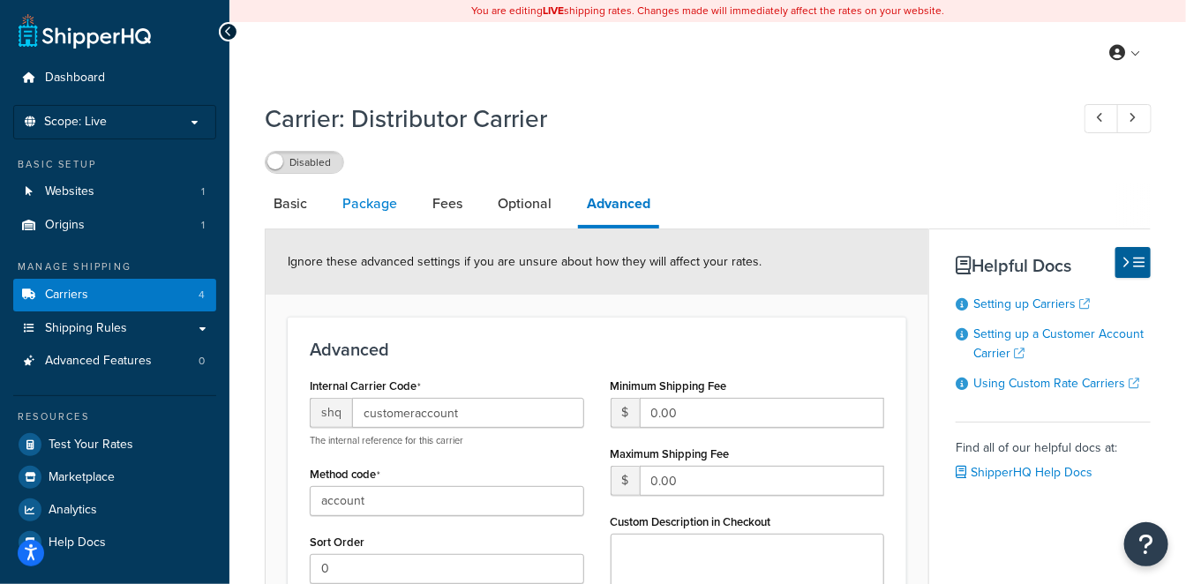
click at [377, 208] on link "Package" at bounding box center [370, 204] width 72 height 42
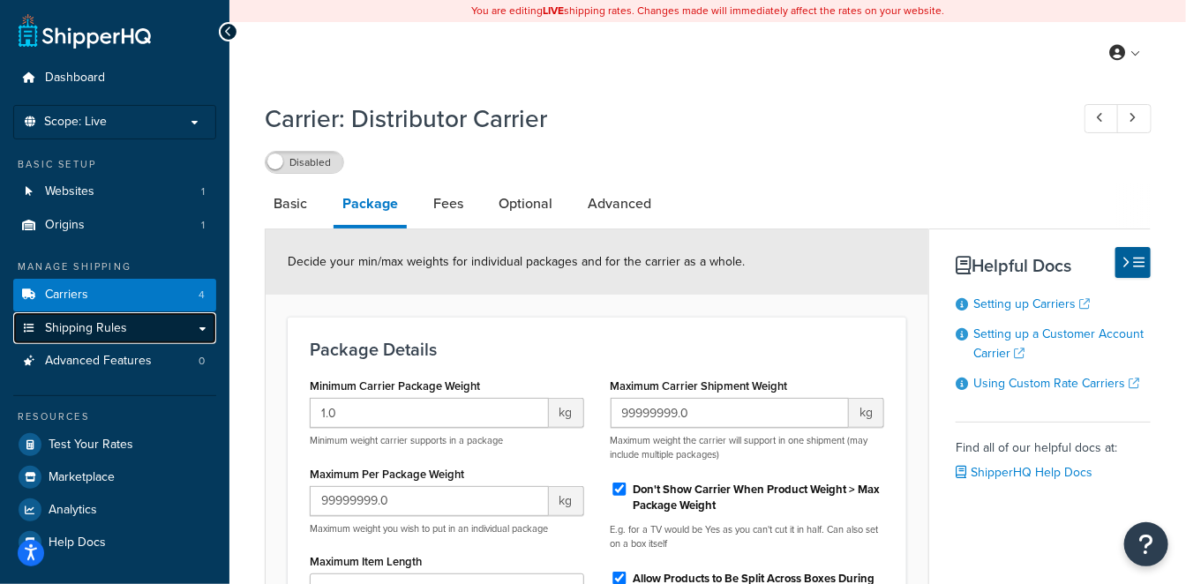
click at [158, 319] on link "Shipping Rules" at bounding box center [114, 328] width 203 height 33
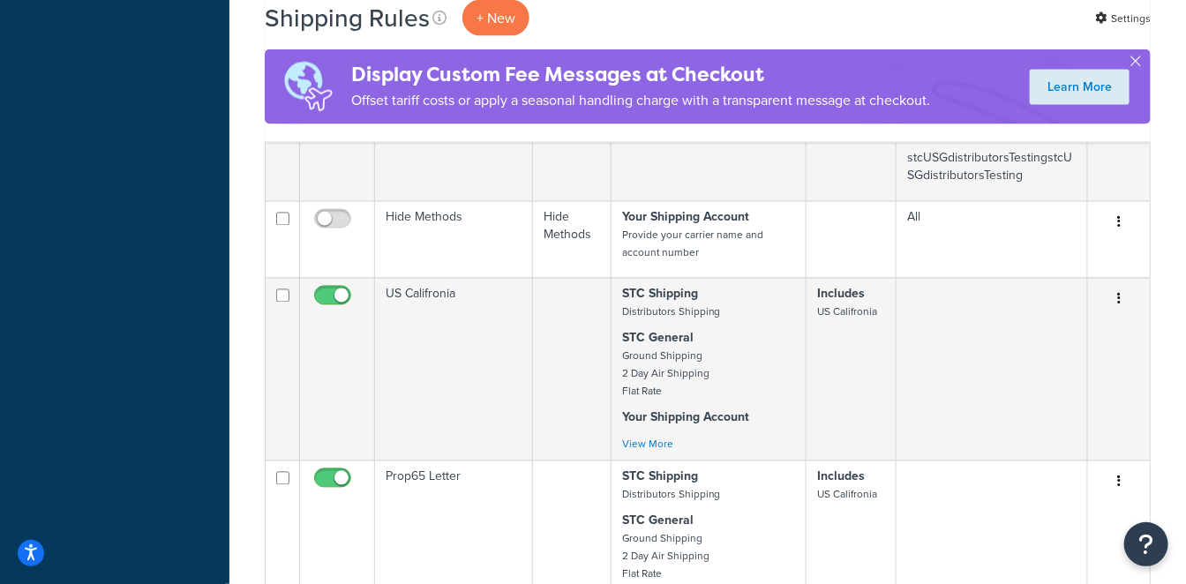
scroll to position [1471, 0]
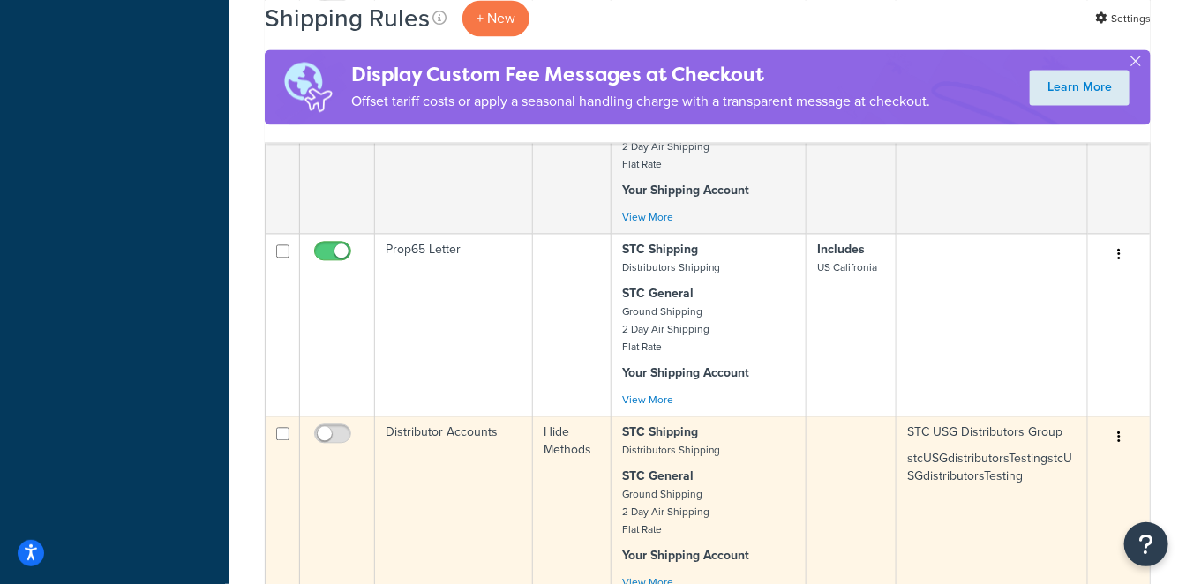
click at [437, 416] on td "Distributor Accounts" at bounding box center [454, 507] width 158 height 183
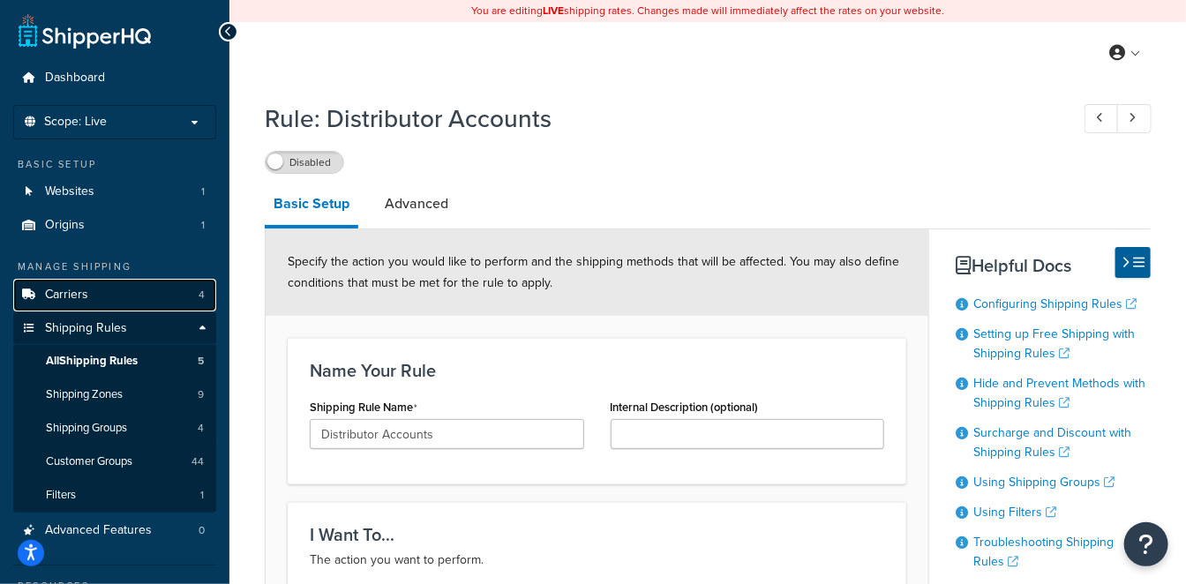
click at [117, 295] on link "Carriers 4" at bounding box center [114, 295] width 203 height 33
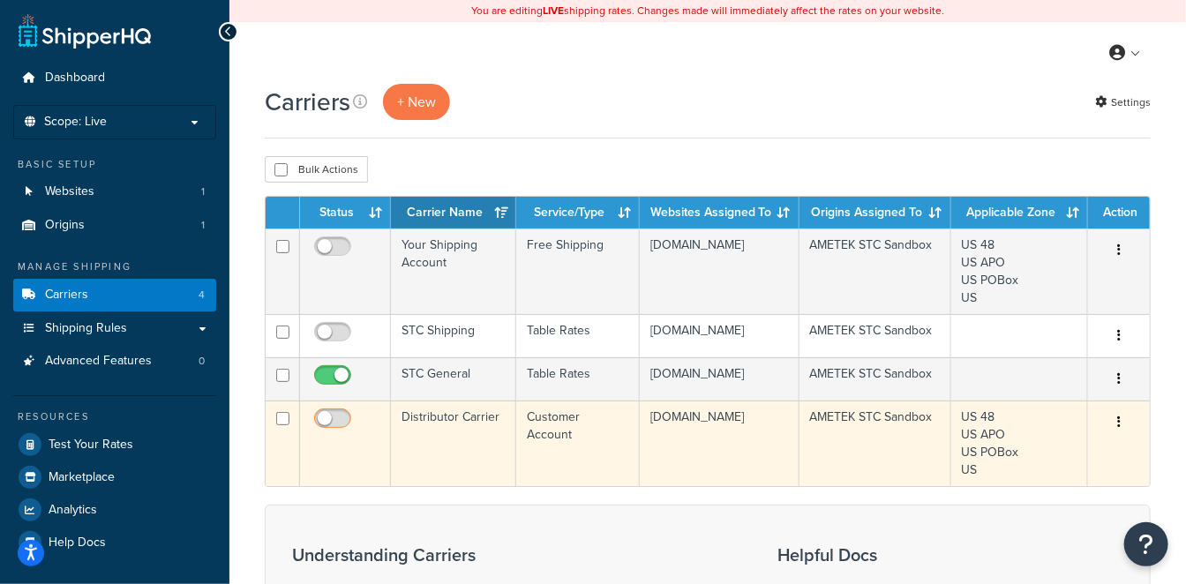
click at [334, 434] on input "checkbox" at bounding box center [335, 423] width 49 height 22
checkbox input "true"
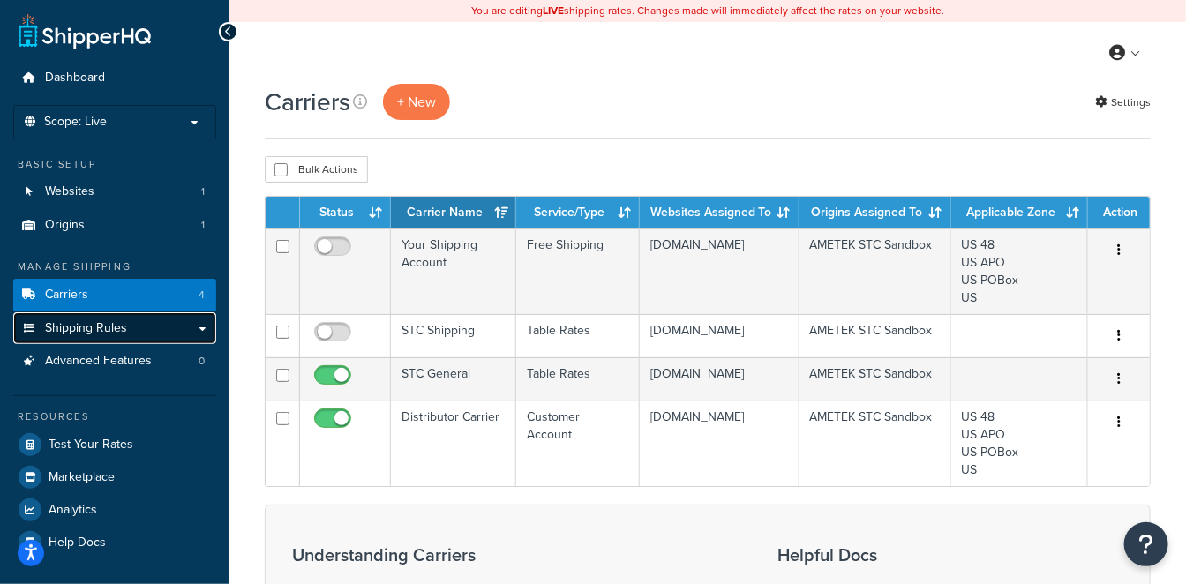
click at [116, 332] on span "Shipping Rules" at bounding box center [86, 328] width 82 height 15
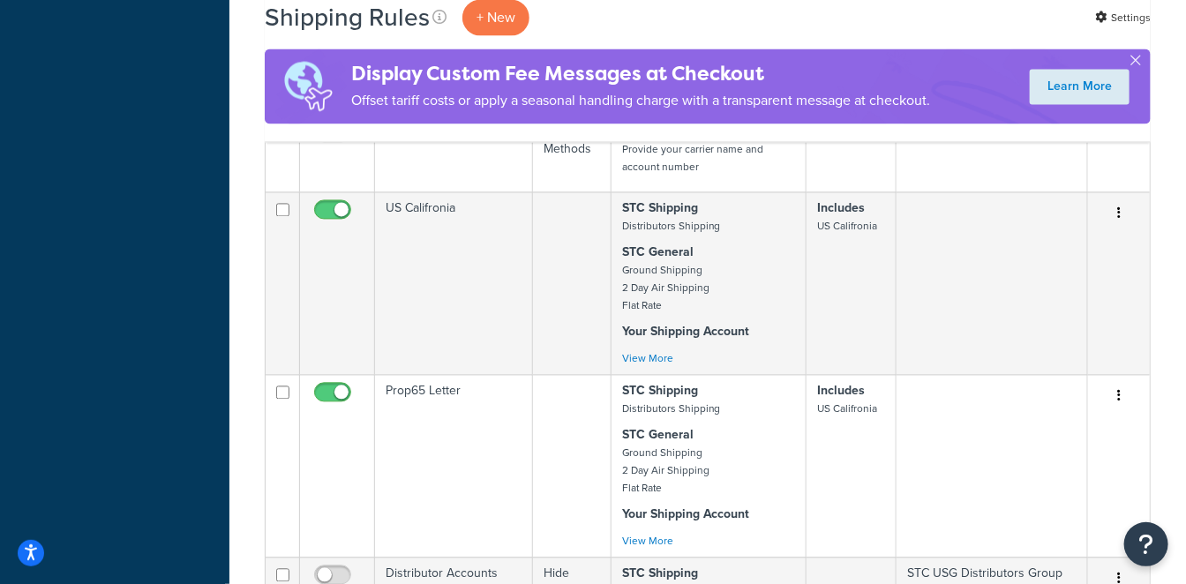
scroll to position [1373, 0]
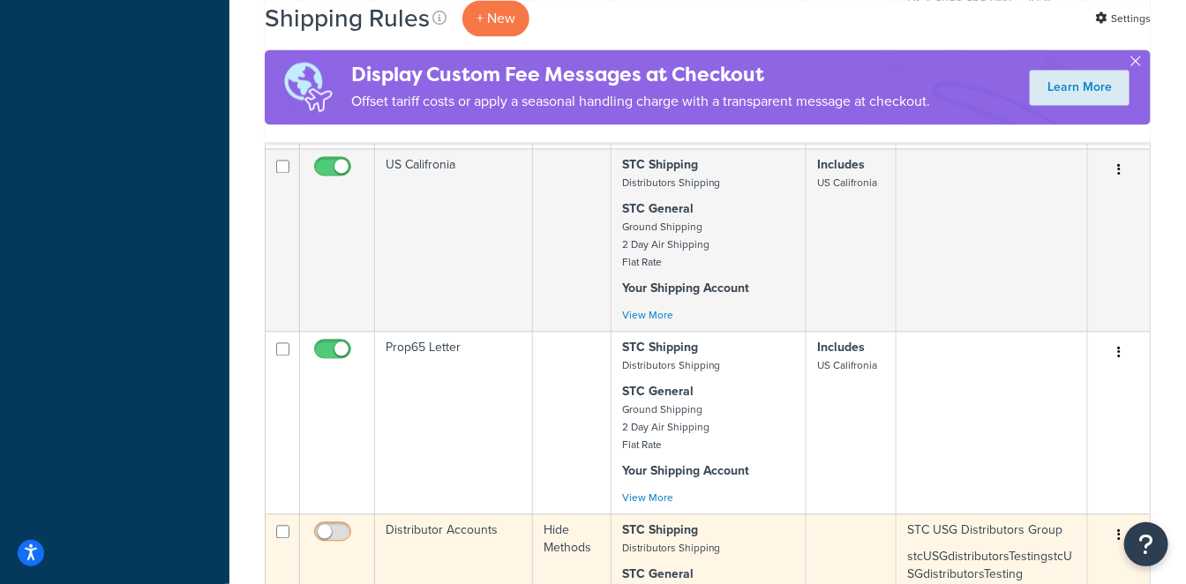
click at [338, 525] on input "checkbox" at bounding box center [335, 536] width 49 height 22
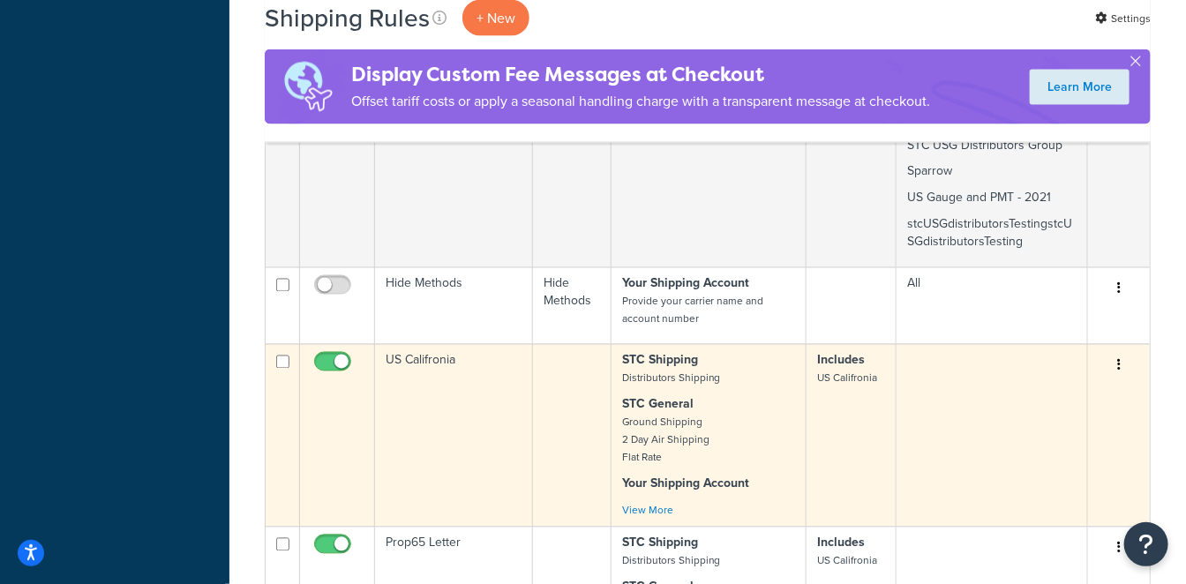
scroll to position [1569, 0]
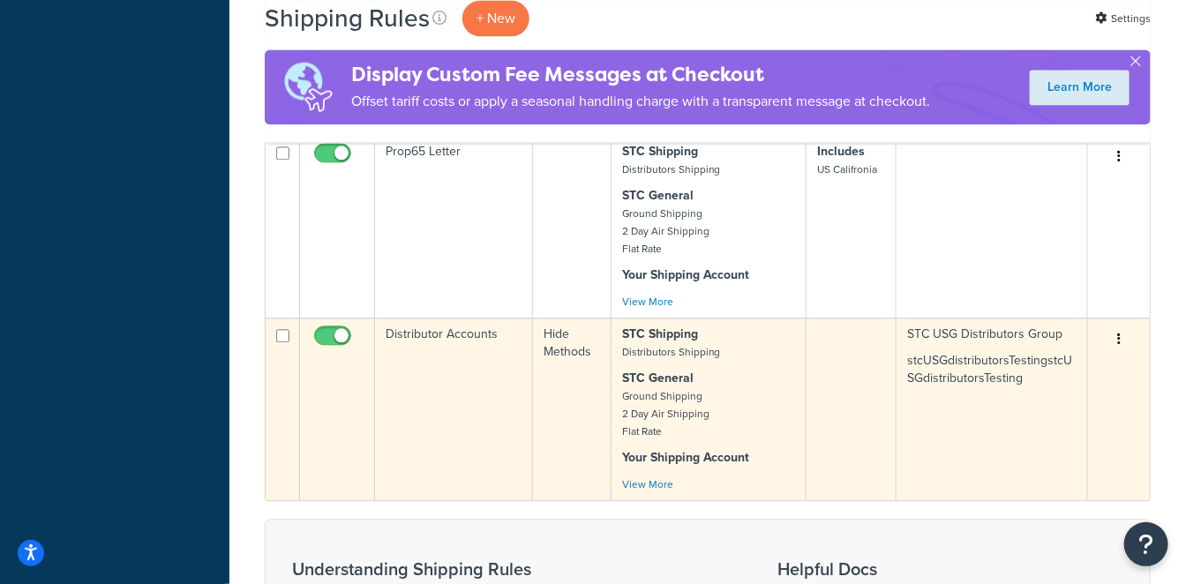
click at [335, 329] on input "checkbox" at bounding box center [335, 340] width 49 height 22
checkbox input "false"
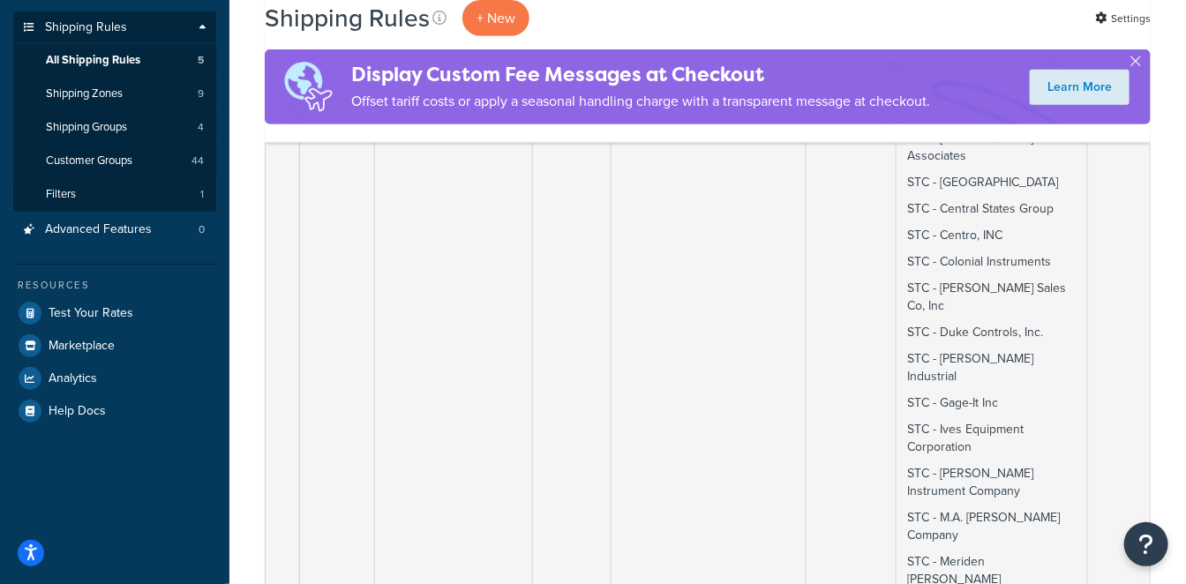
scroll to position [98, 0]
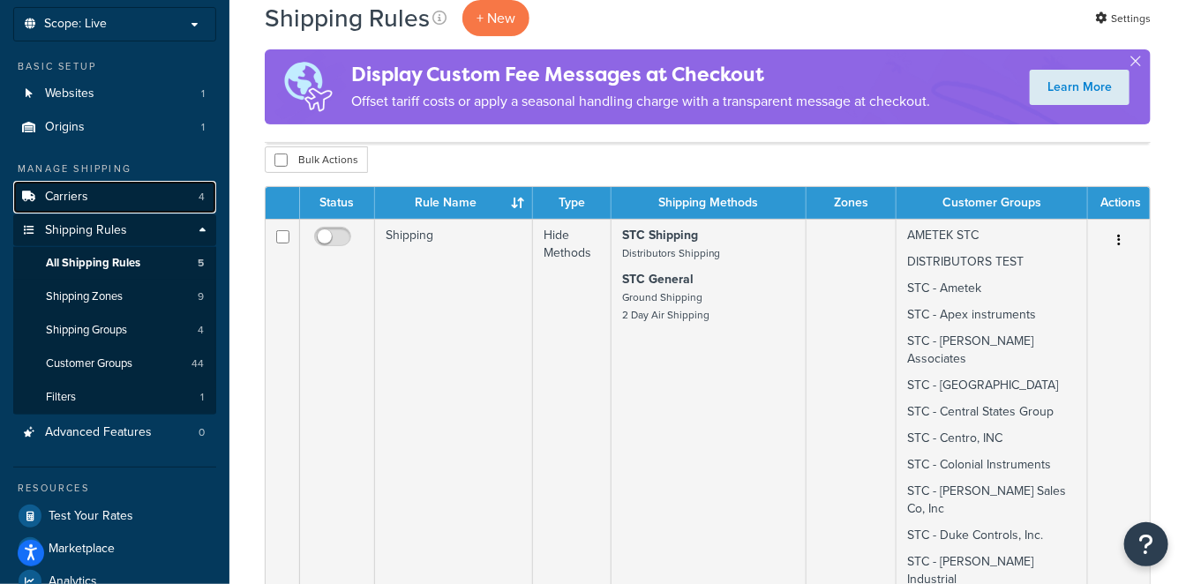
click at [130, 195] on link "Carriers 4" at bounding box center [114, 197] width 203 height 33
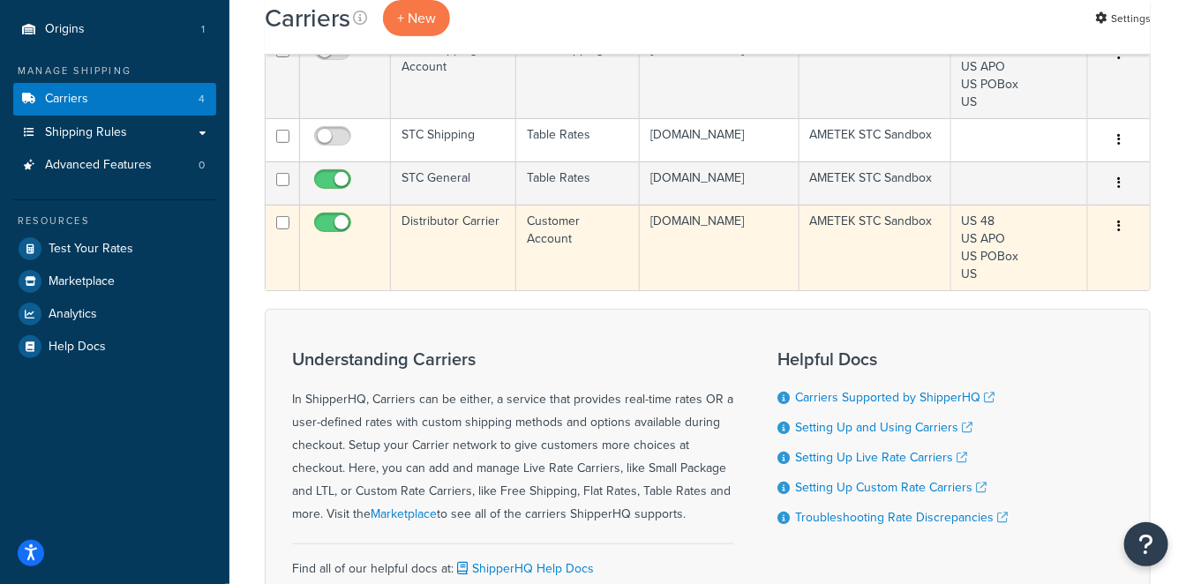
click at [327, 238] on input "checkbox" at bounding box center [335, 227] width 49 height 22
checkbox input "false"
